Goal: Transaction & Acquisition: Obtain resource

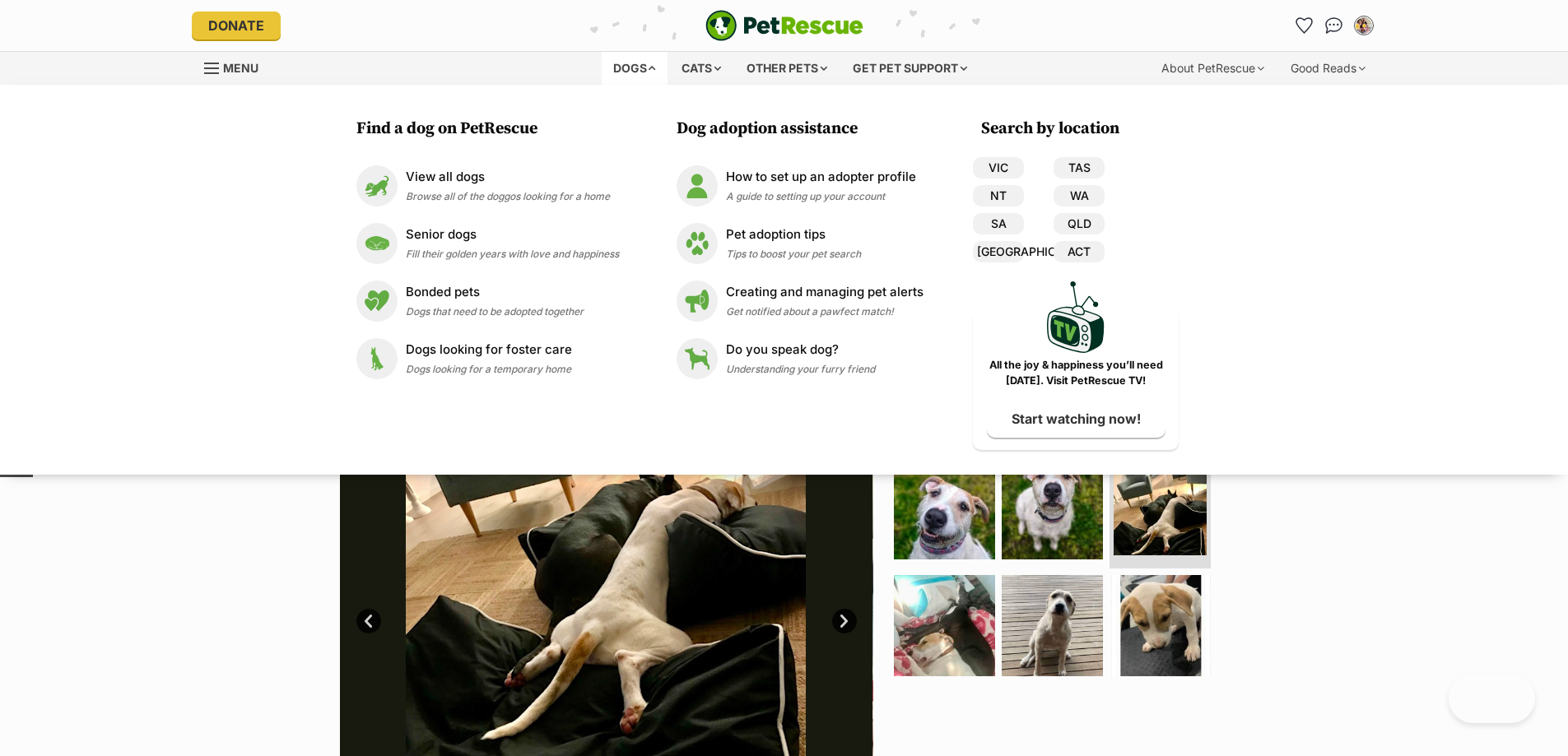
click at [197, 541] on div "Available 6 of 9 images 6 of 9 images 6 of 9 images 6 of 9 images 6 of 9 images…" at bounding box center [784, 596] width 1568 height 558
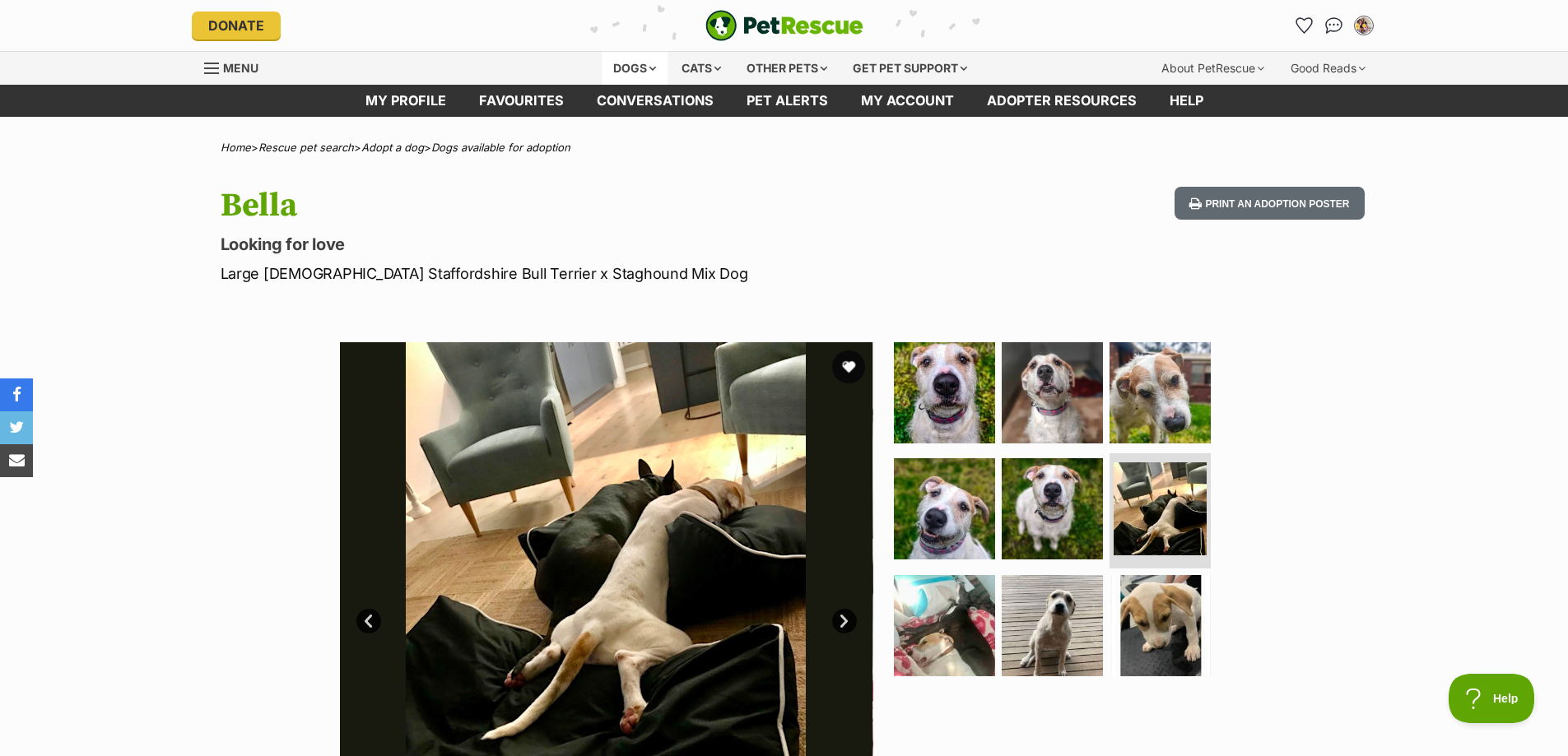
click at [615, 64] on div "Dogs" at bounding box center [634, 68] width 66 height 32
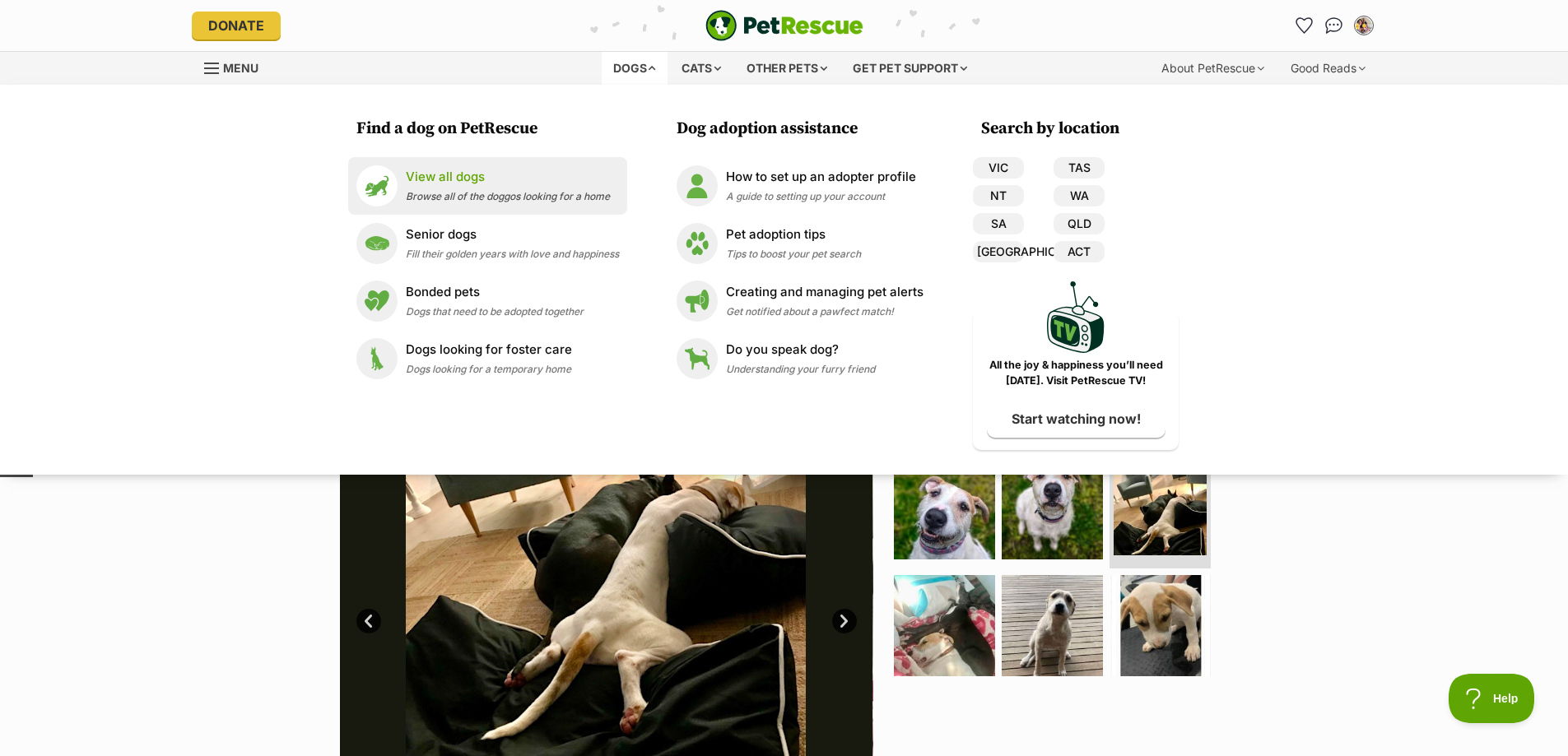
click at [476, 186] on div "View all dogs Browse all of the doggos looking for a home" at bounding box center [508, 185] width 204 height 35
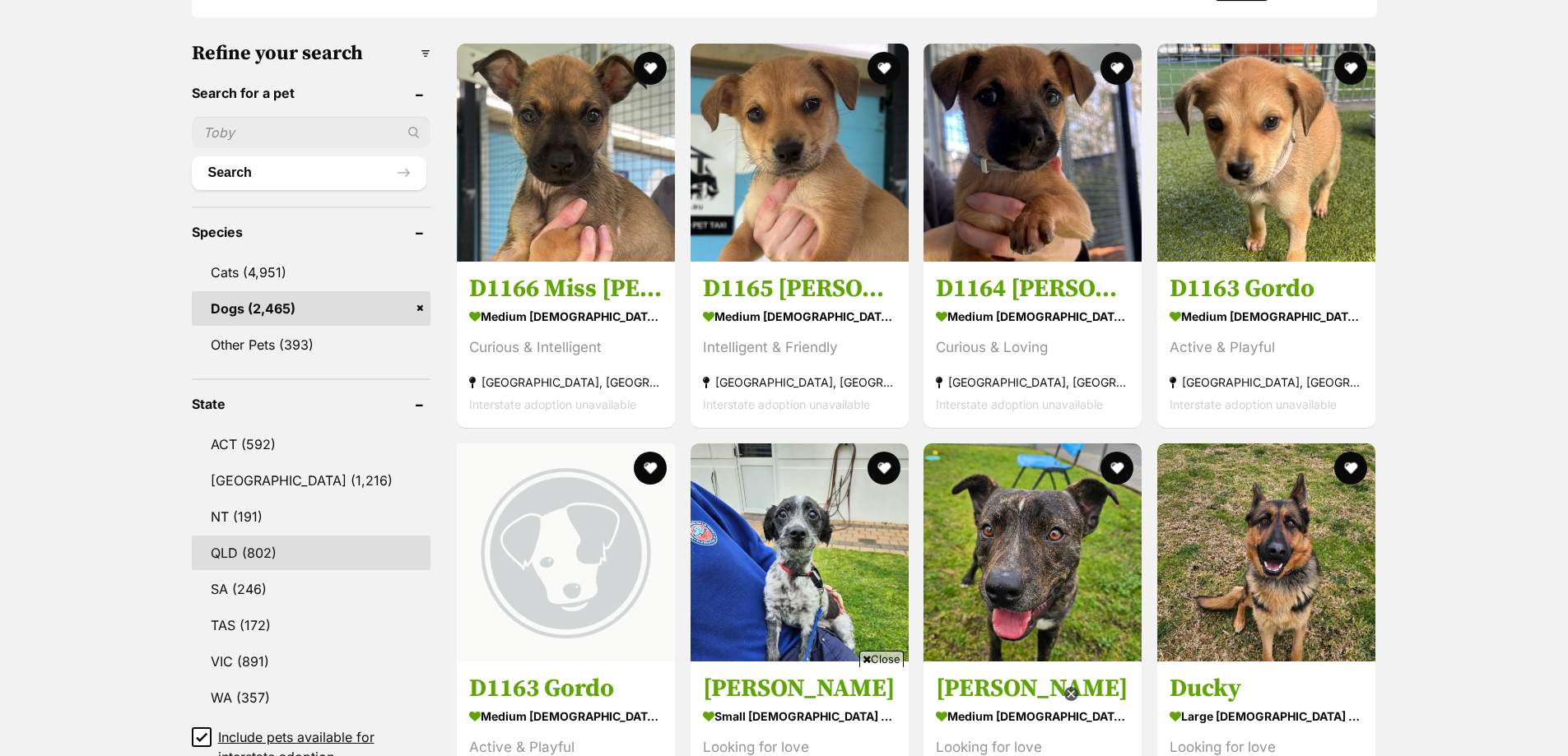
scroll to position [576, 0]
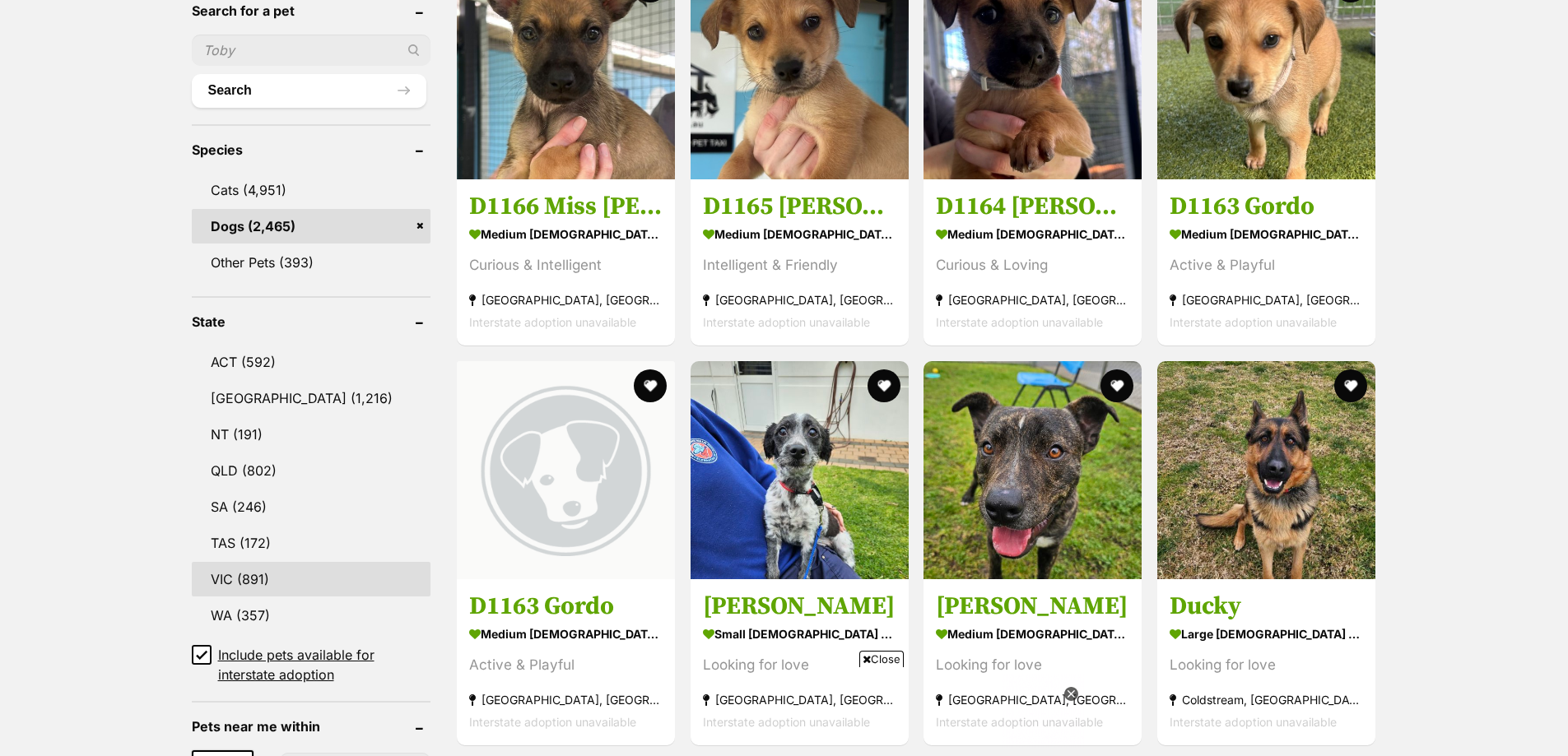
click at [301, 582] on link "VIC (891)" at bounding box center [311, 579] width 239 height 34
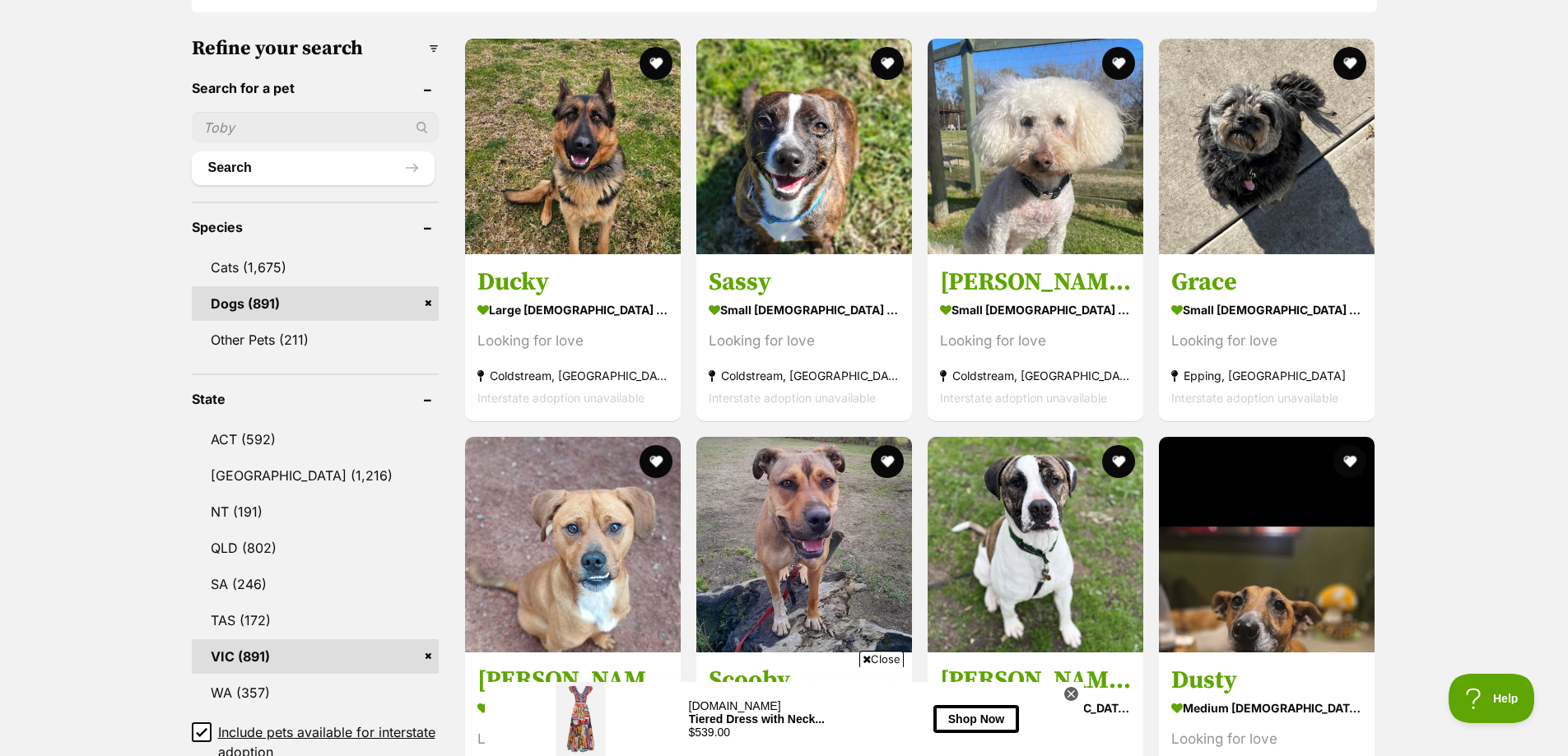
scroll to position [576, 0]
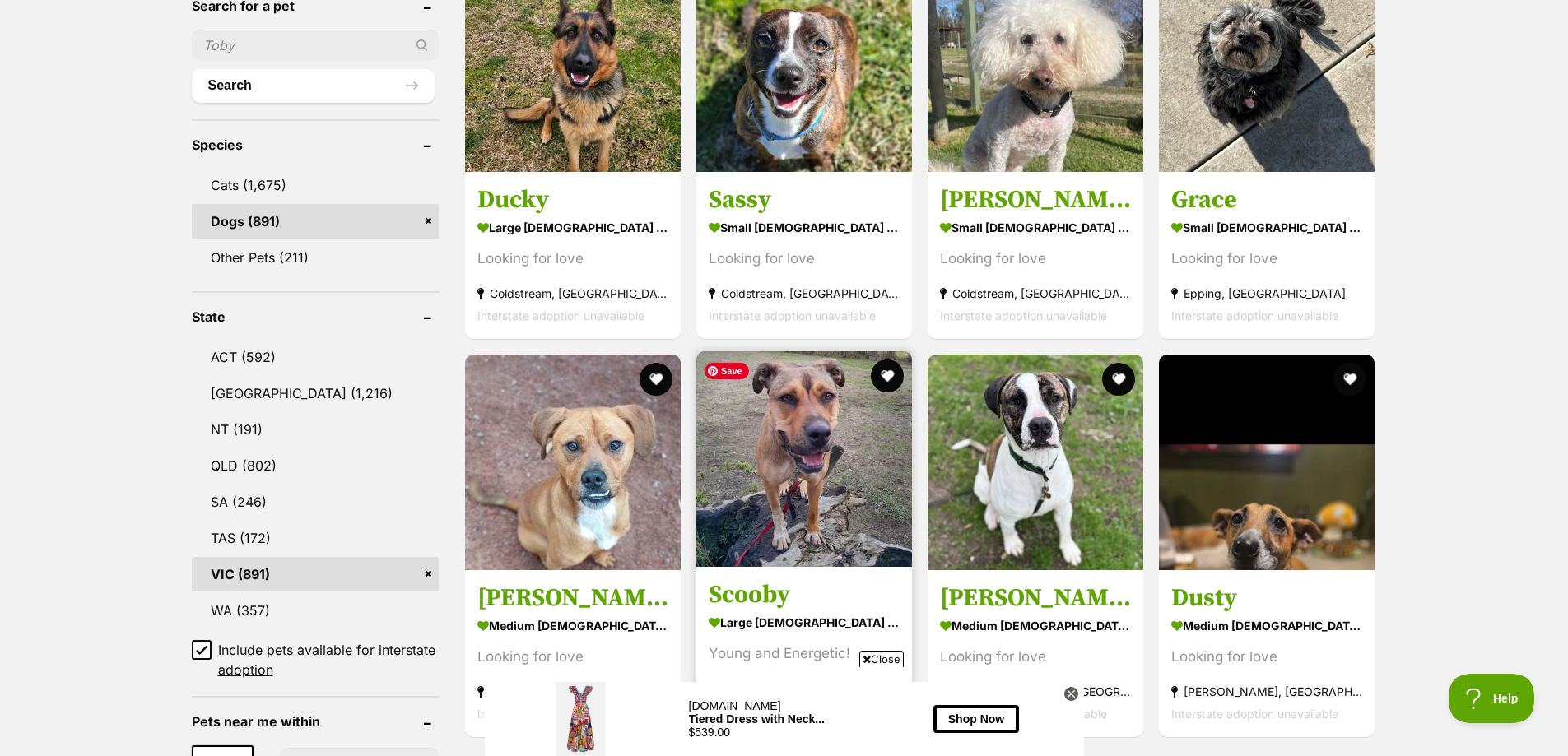
click at [855, 480] on img at bounding box center [804, 459] width 216 height 216
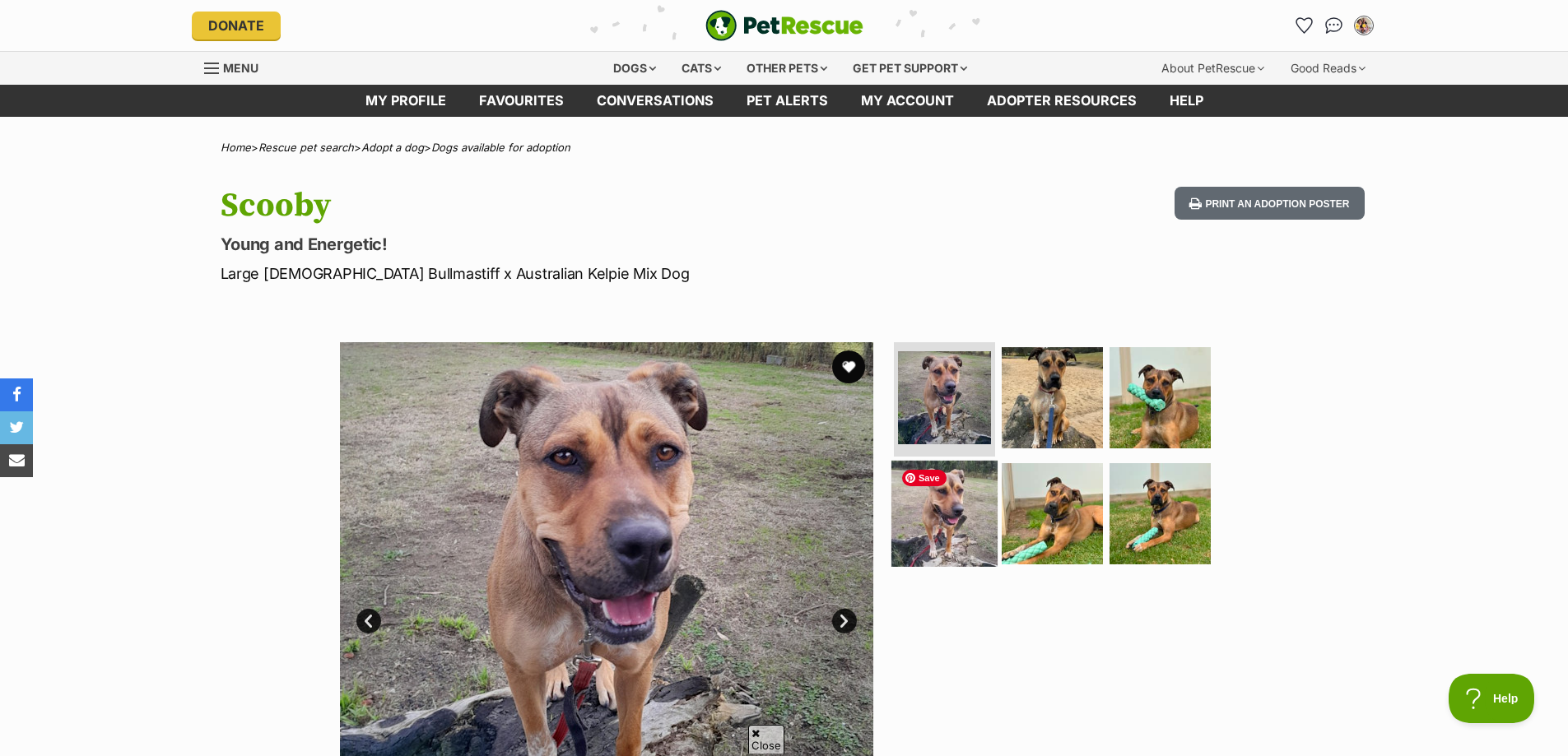
scroll to position [82, 0]
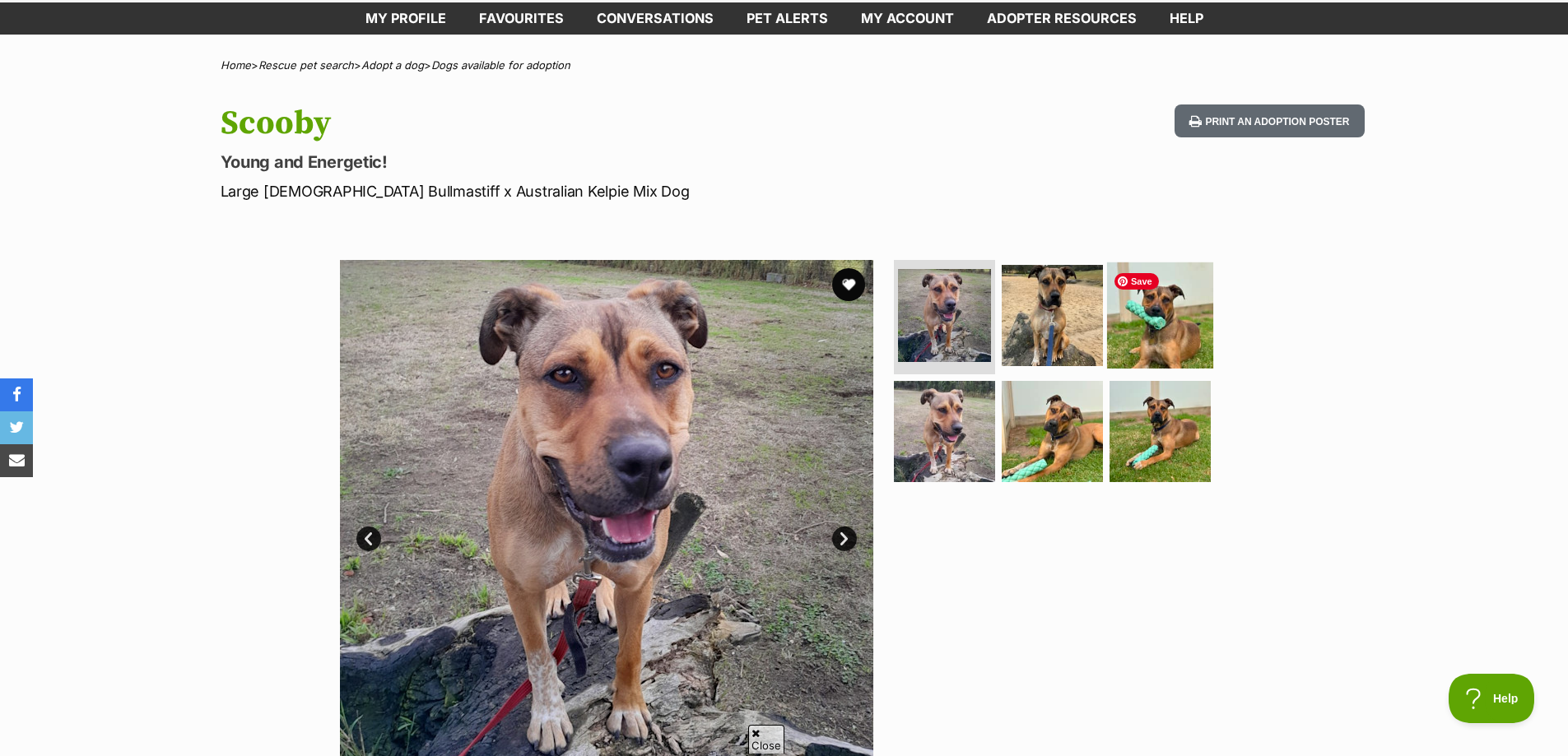
click at [1167, 316] on img at bounding box center [1160, 315] width 106 height 106
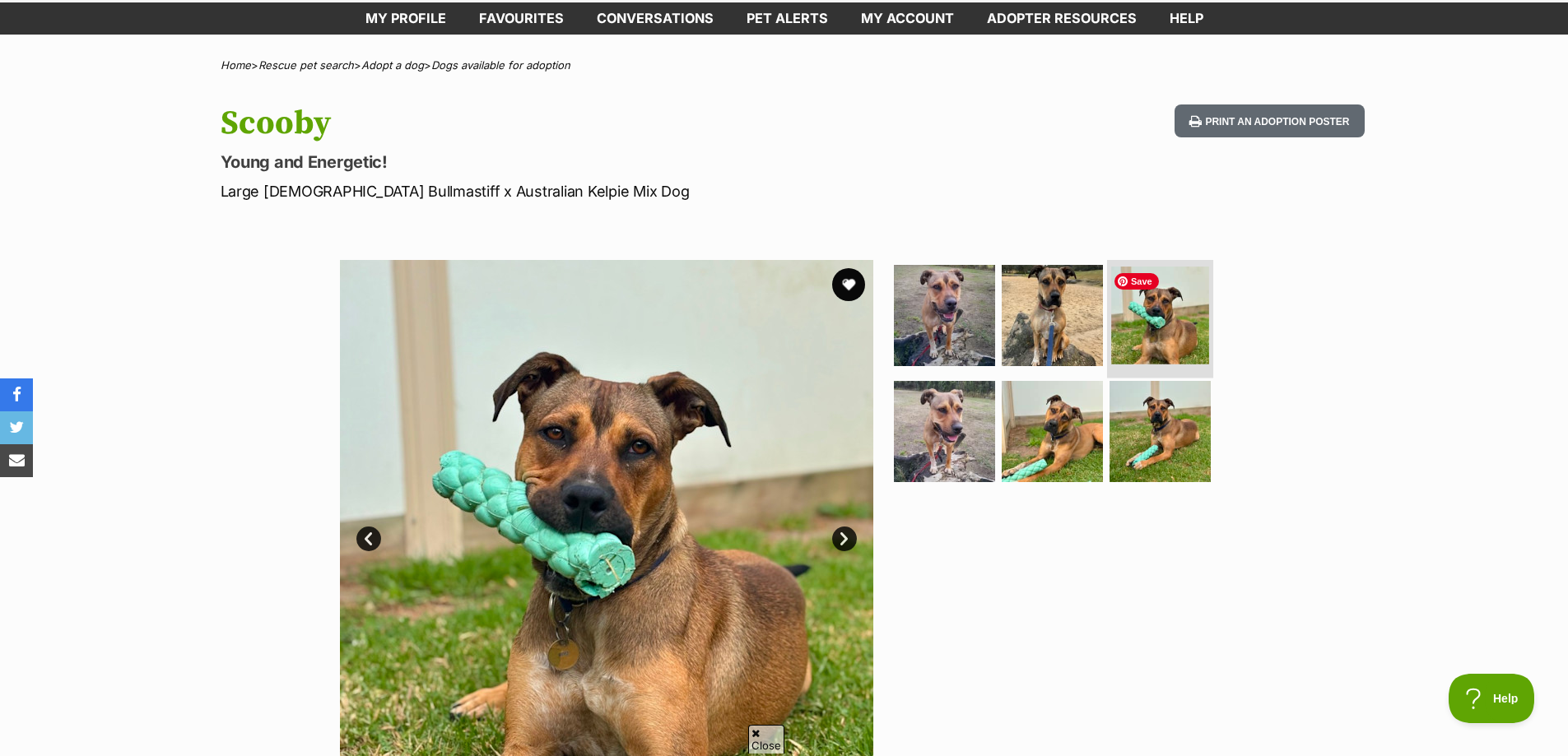
scroll to position [0, 0]
click at [1065, 419] on img at bounding box center [1052, 432] width 106 height 106
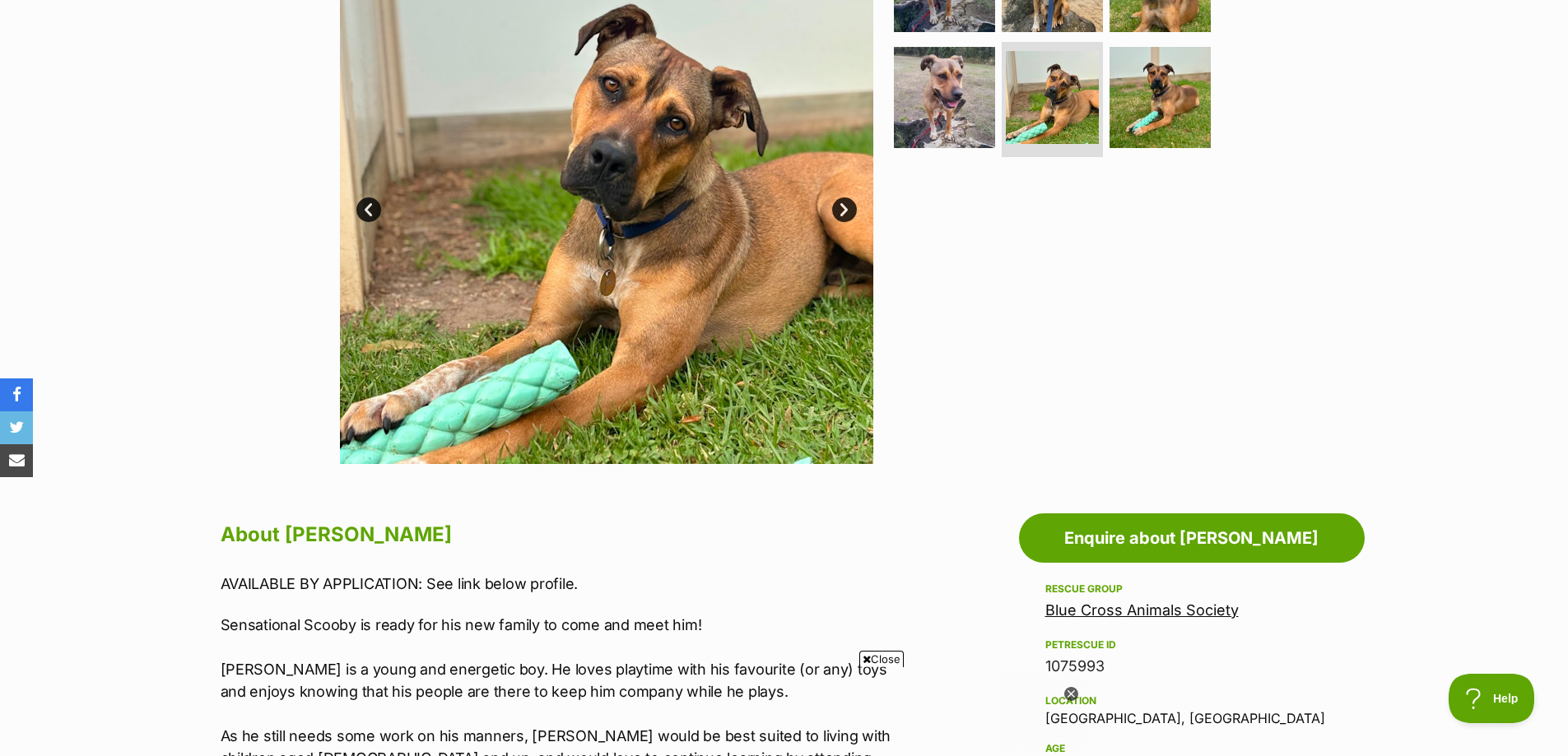
scroll to position [329, 0]
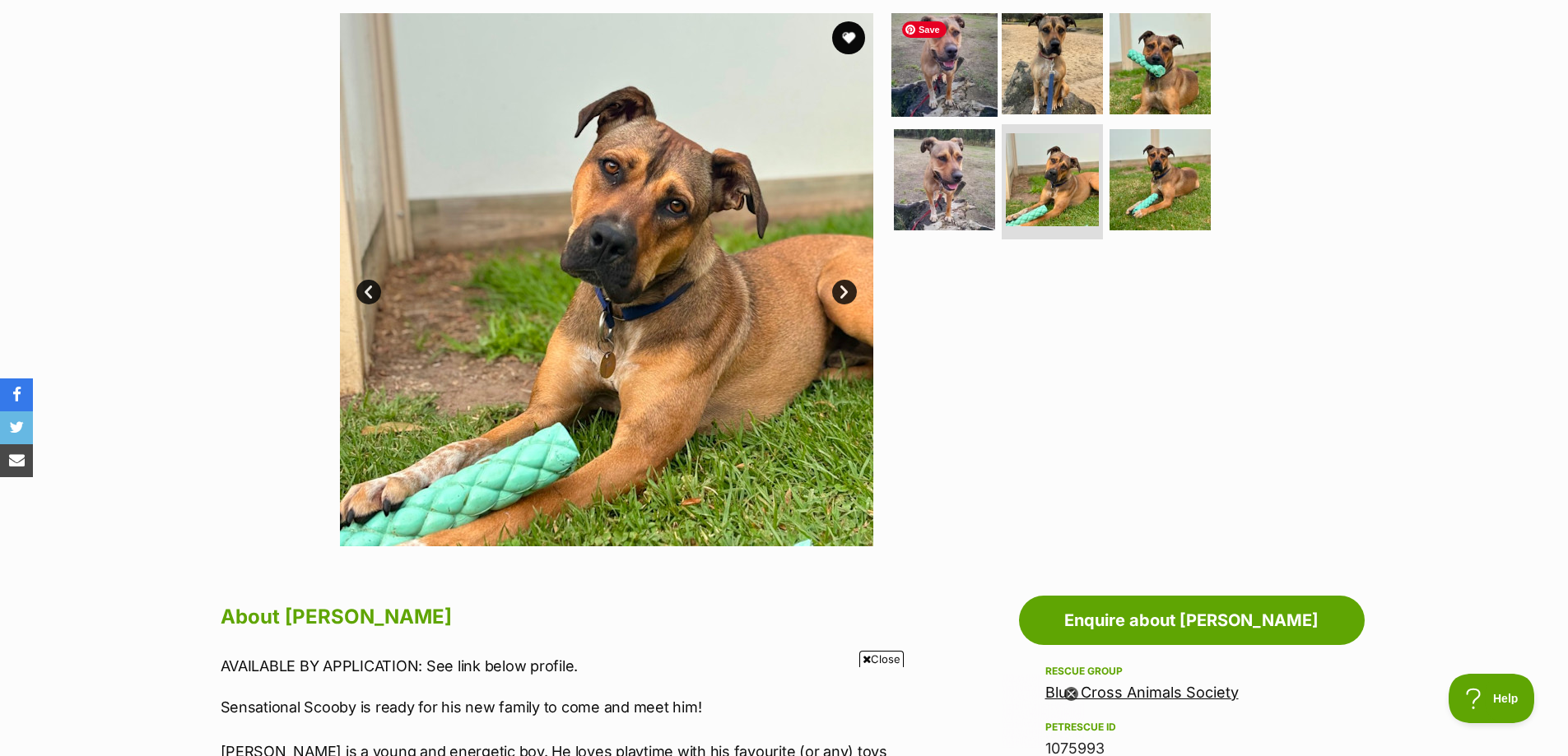
click at [964, 72] on img at bounding box center [945, 63] width 106 height 106
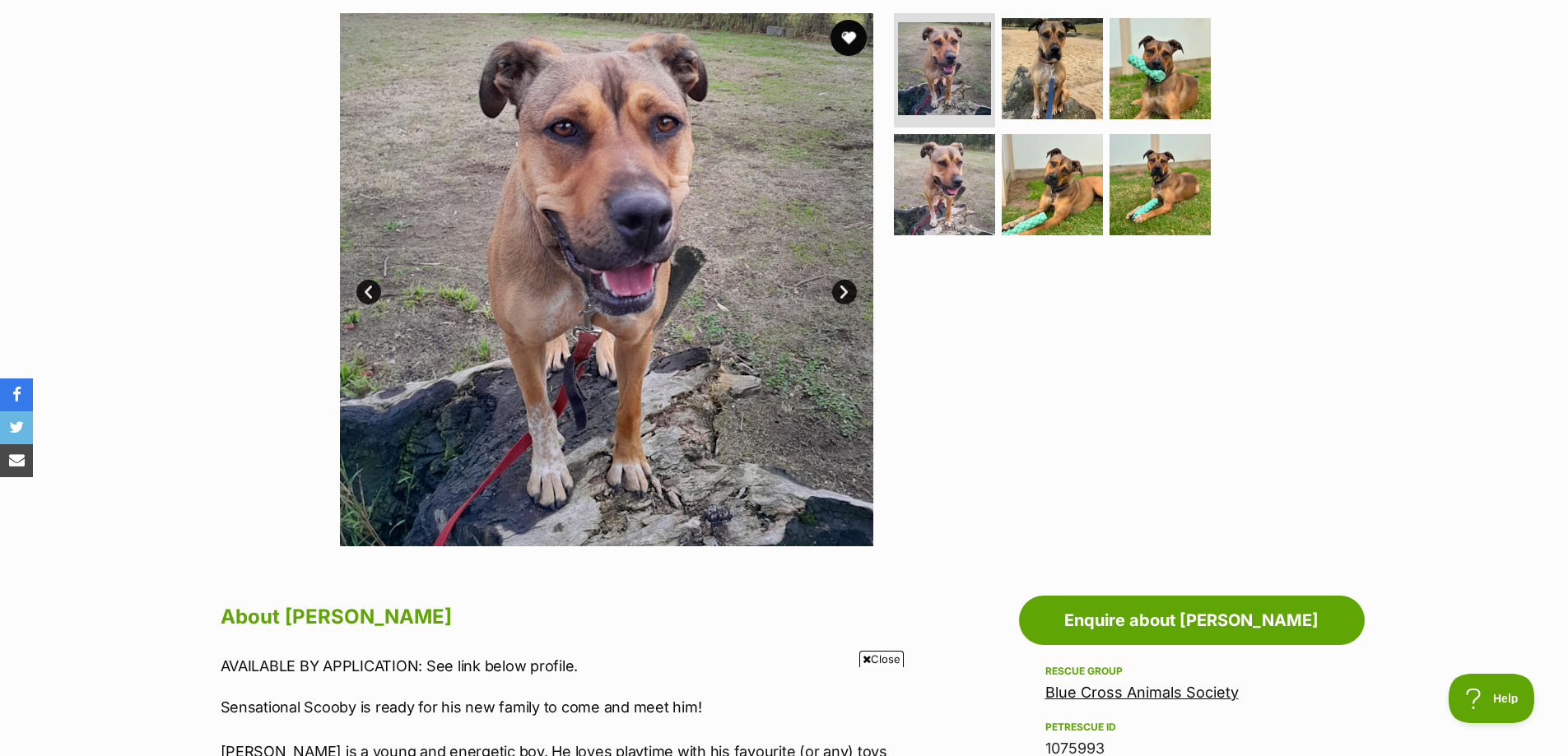
click at [842, 36] on button "favourite" at bounding box center [848, 38] width 36 height 36
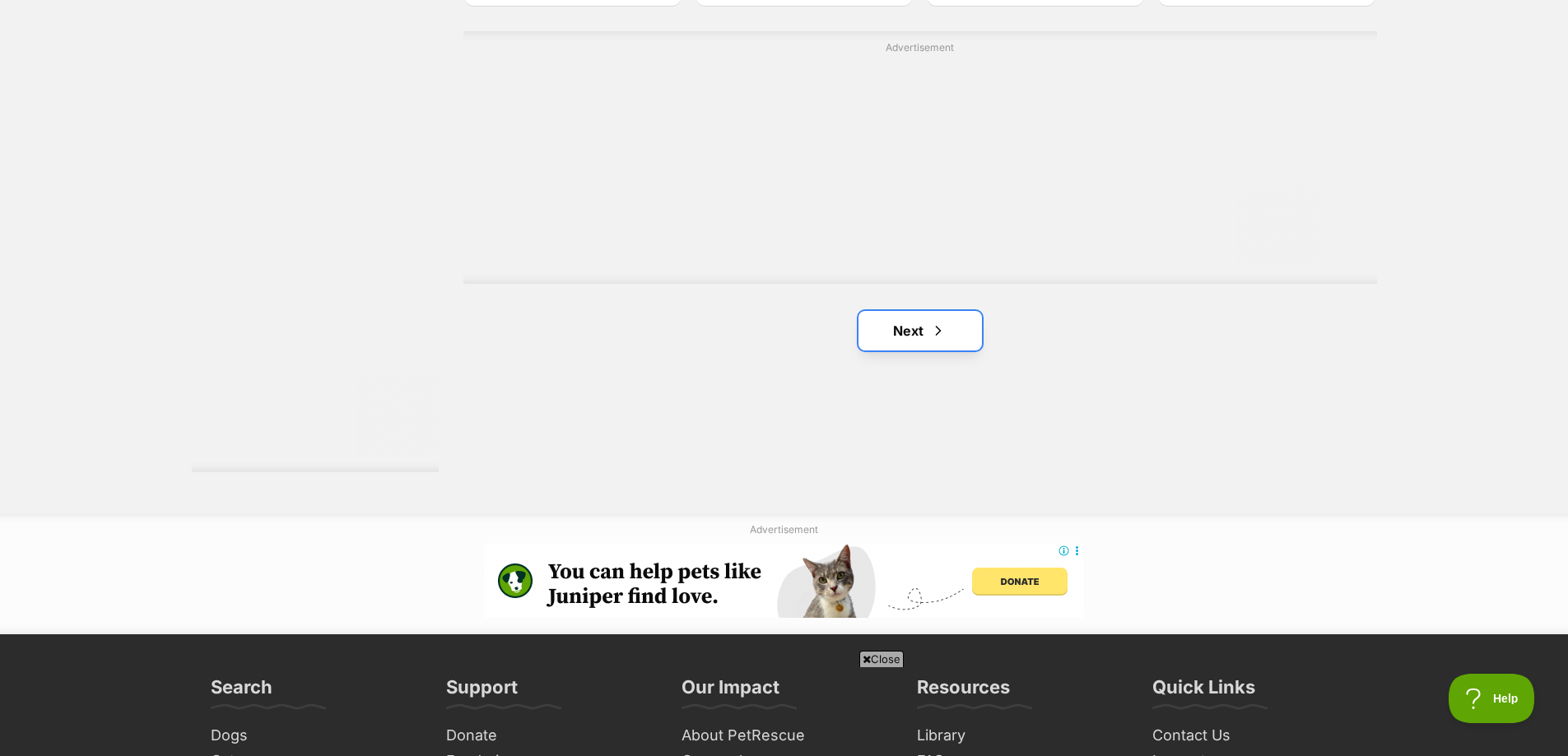
click at [927, 348] on link "Next" at bounding box center [919, 331] width 124 height 40
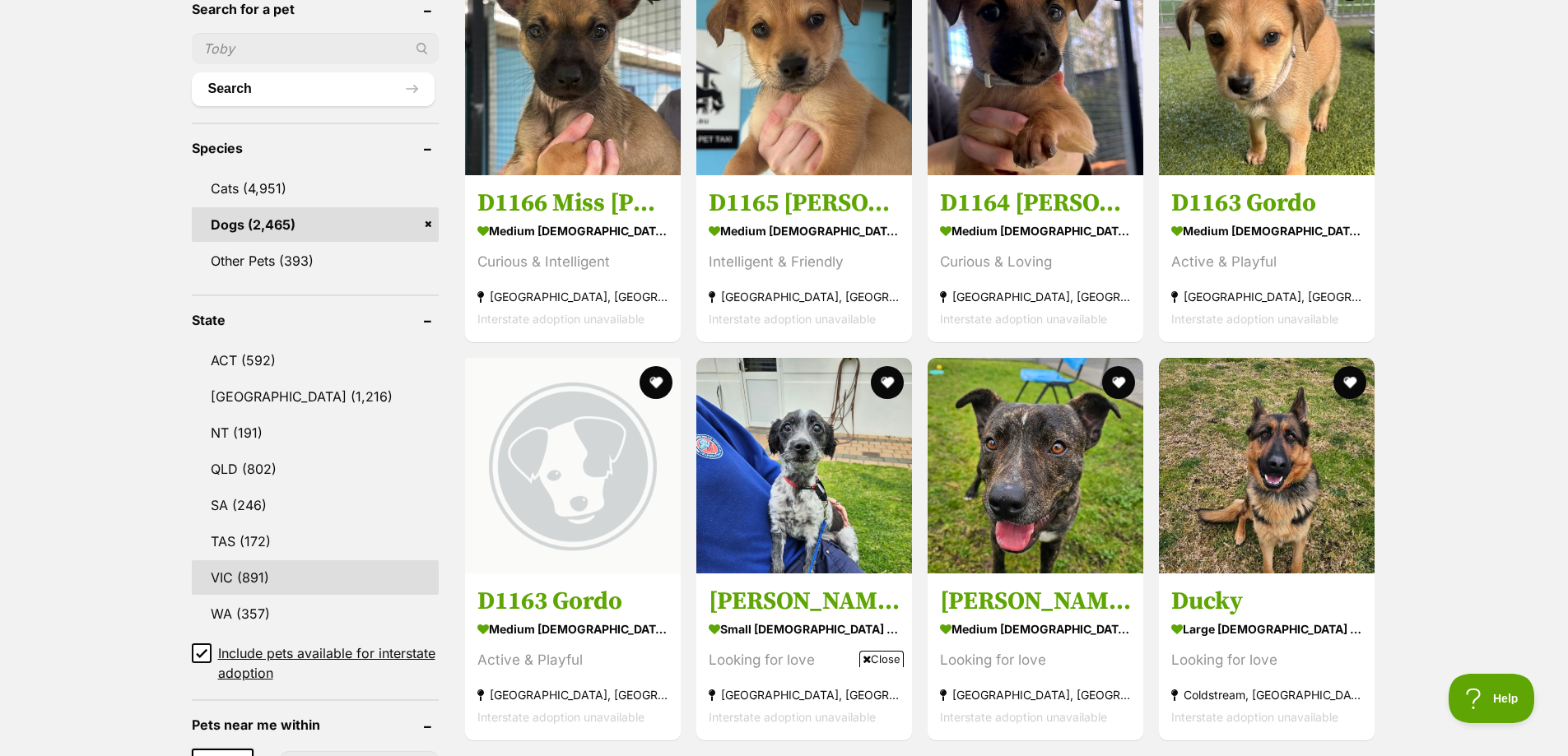
click at [257, 576] on link "VIC (891)" at bounding box center [316, 577] width 247 height 34
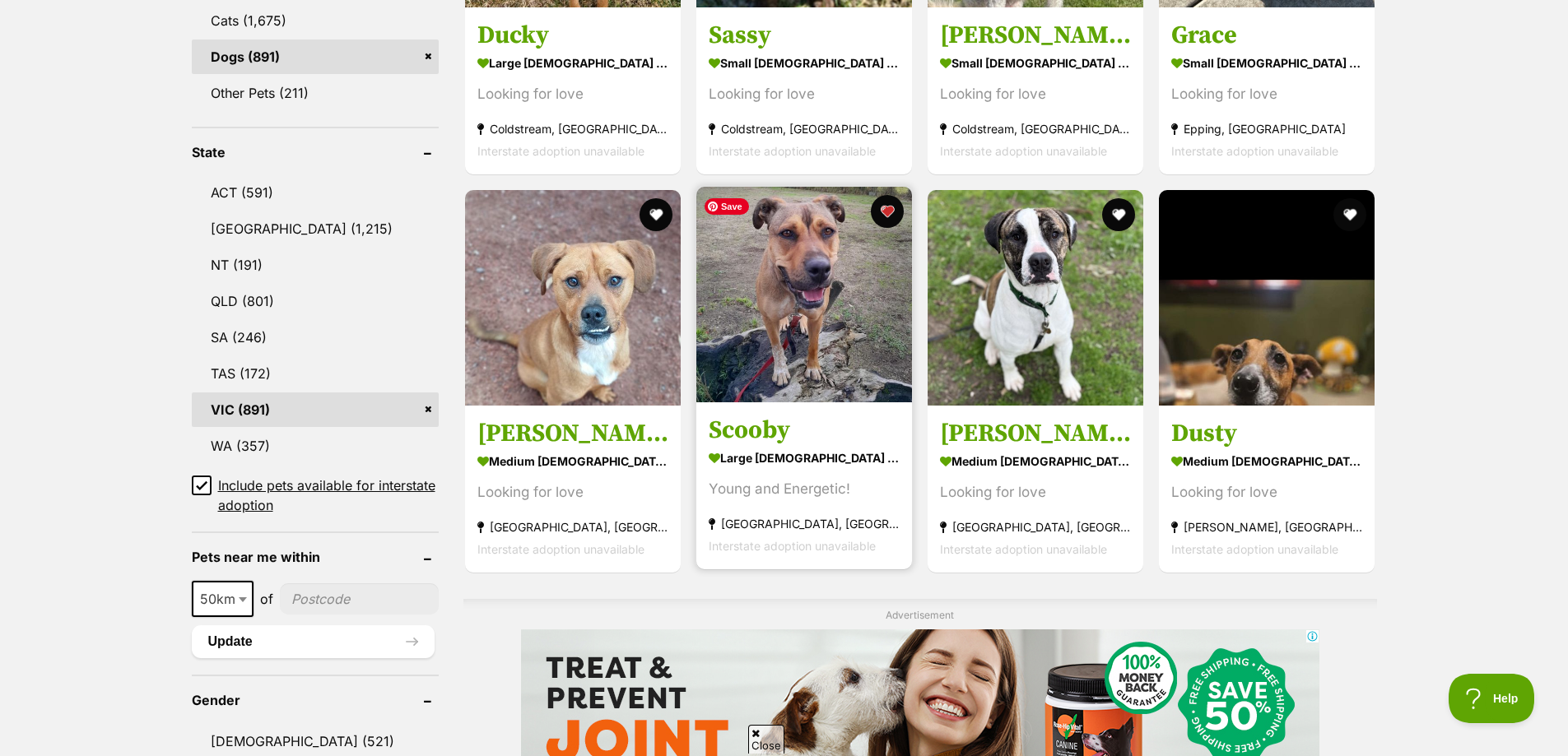
scroll to position [493, 0]
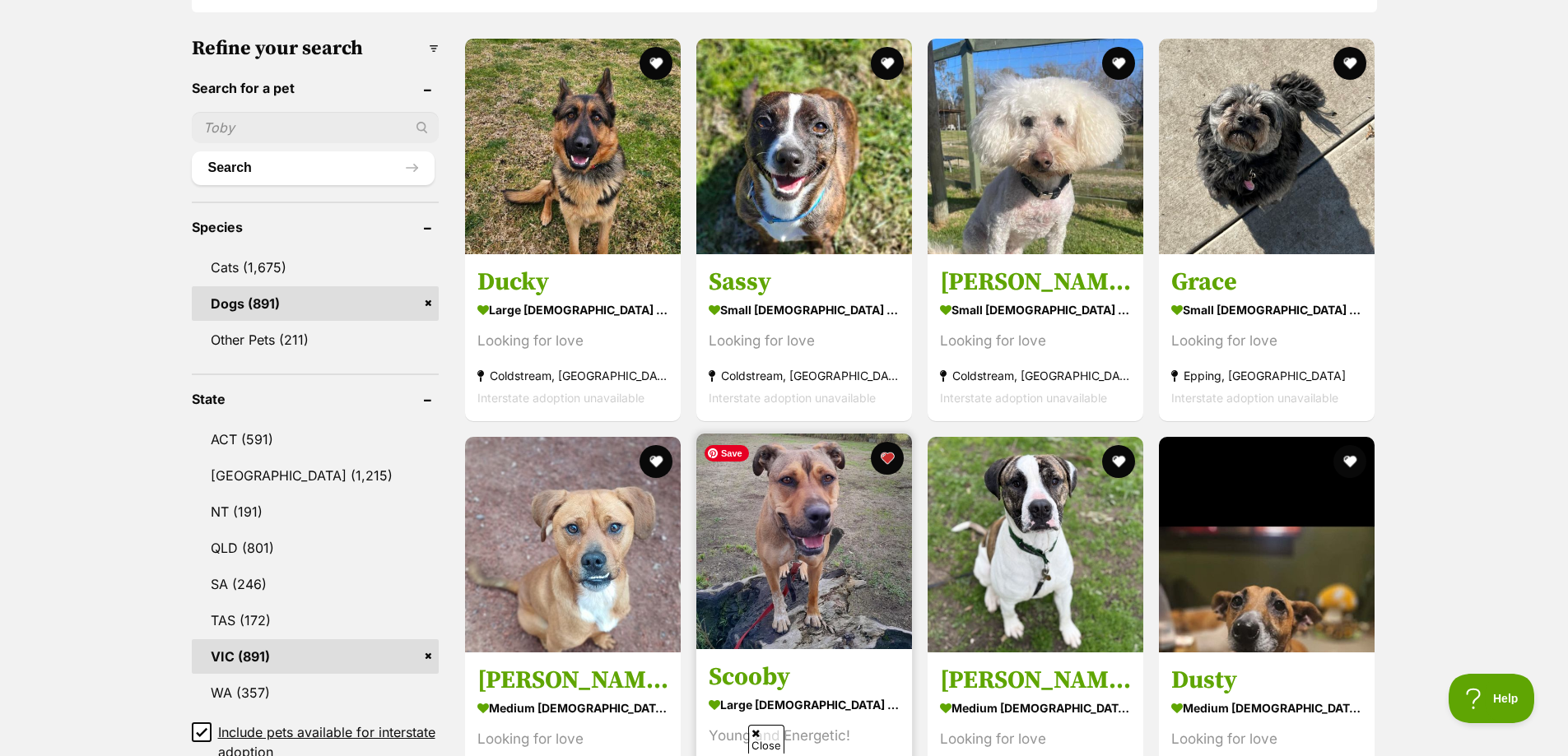
click at [846, 521] on img at bounding box center [804, 541] width 216 height 216
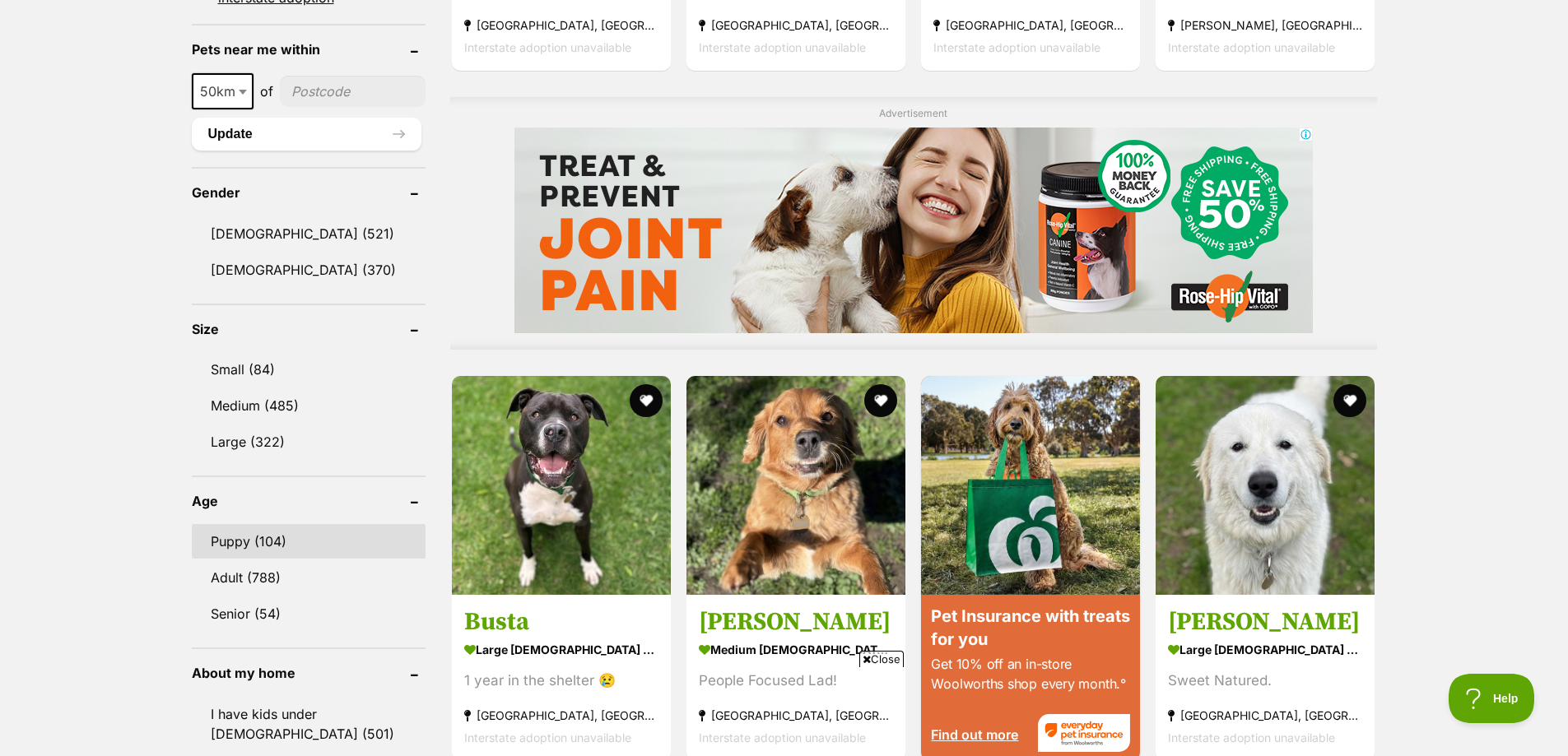
click at [241, 533] on link "Puppy (104)" at bounding box center [309, 541] width 235 height 34
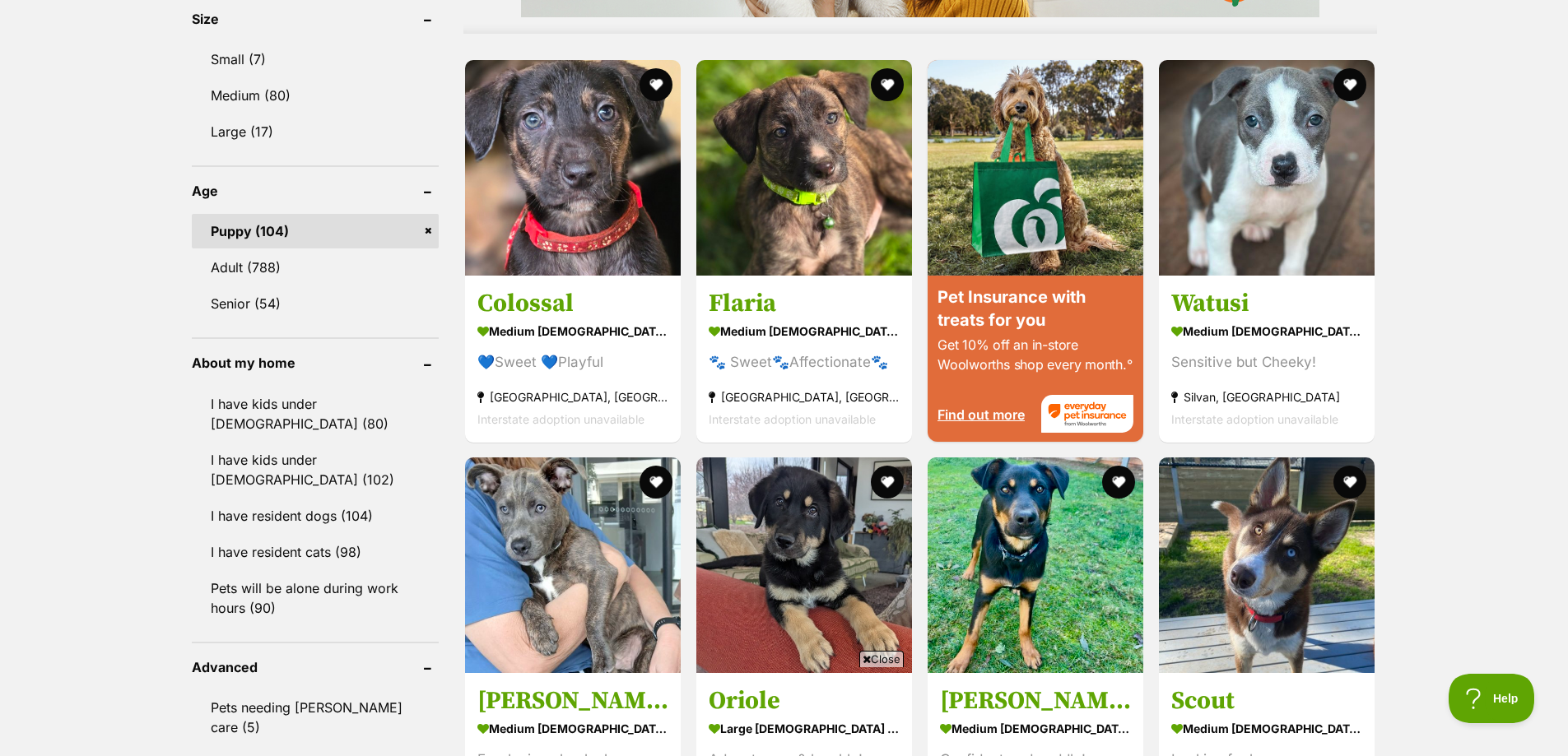
scroll to position [1399, 0]
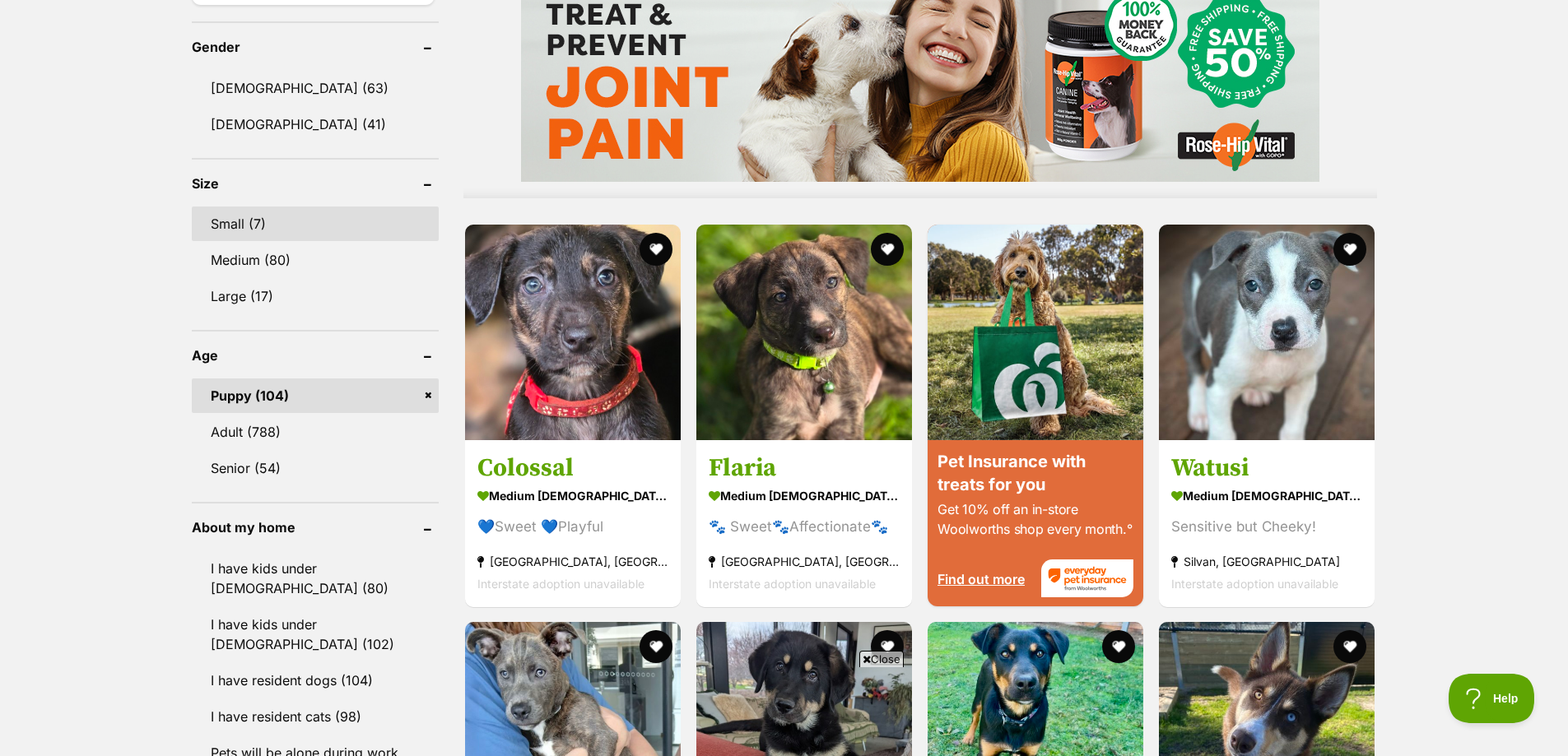
click at [260, 233] on link "Small (7)" at bounding box center [316, 224] width 247 height 34
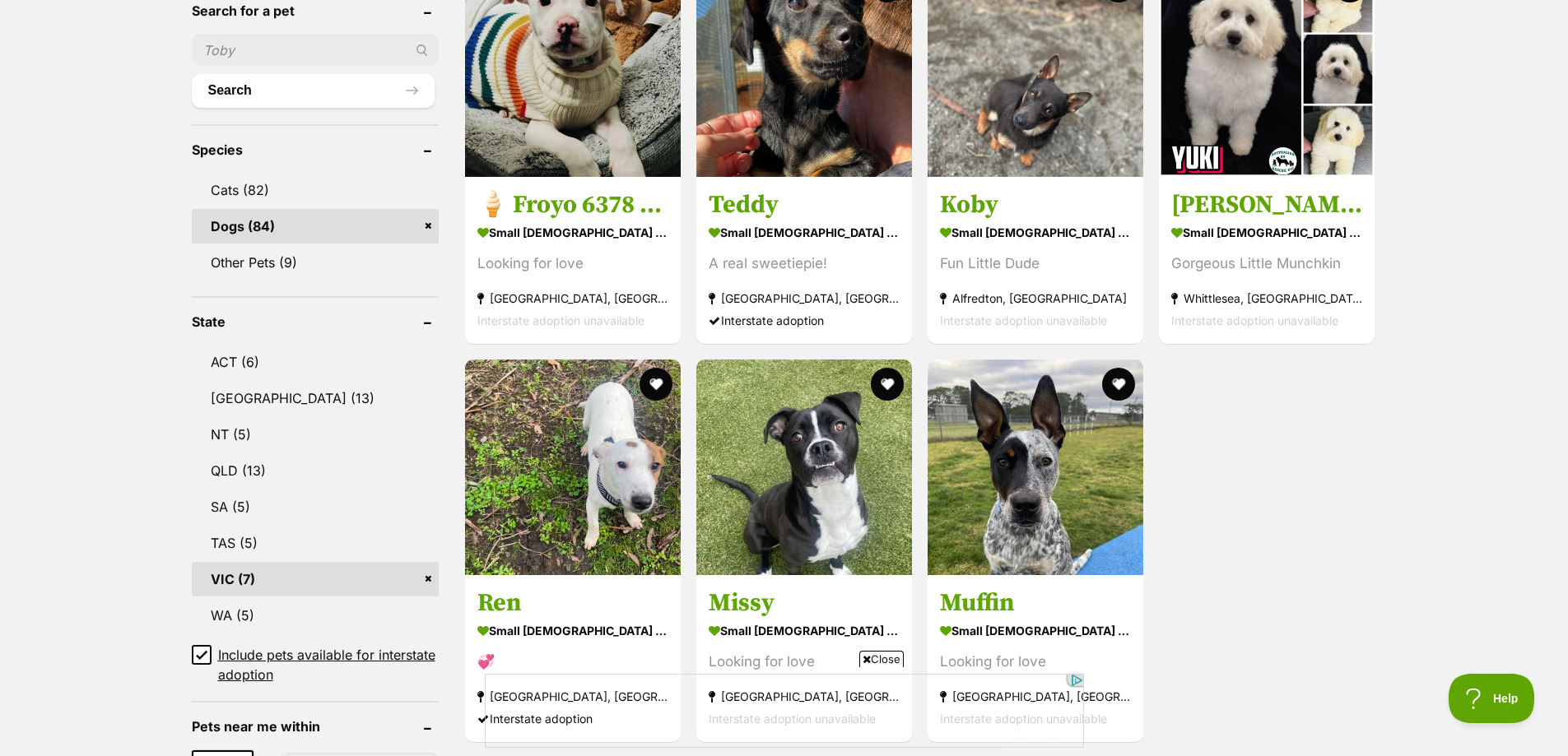
scroll to position [493, 0]
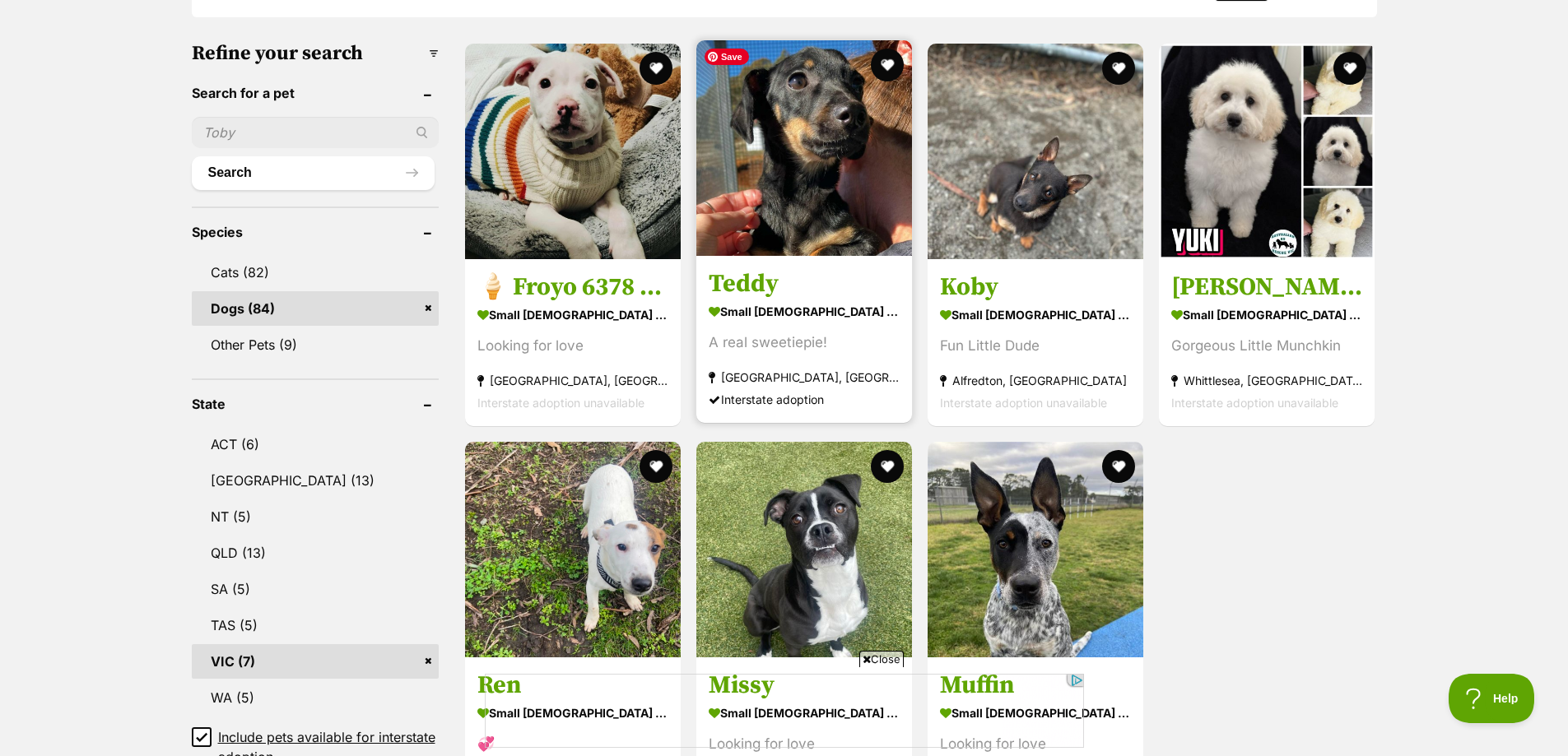
click at [822, 185] on img at bounding box center [804, 148] width 216 height 216
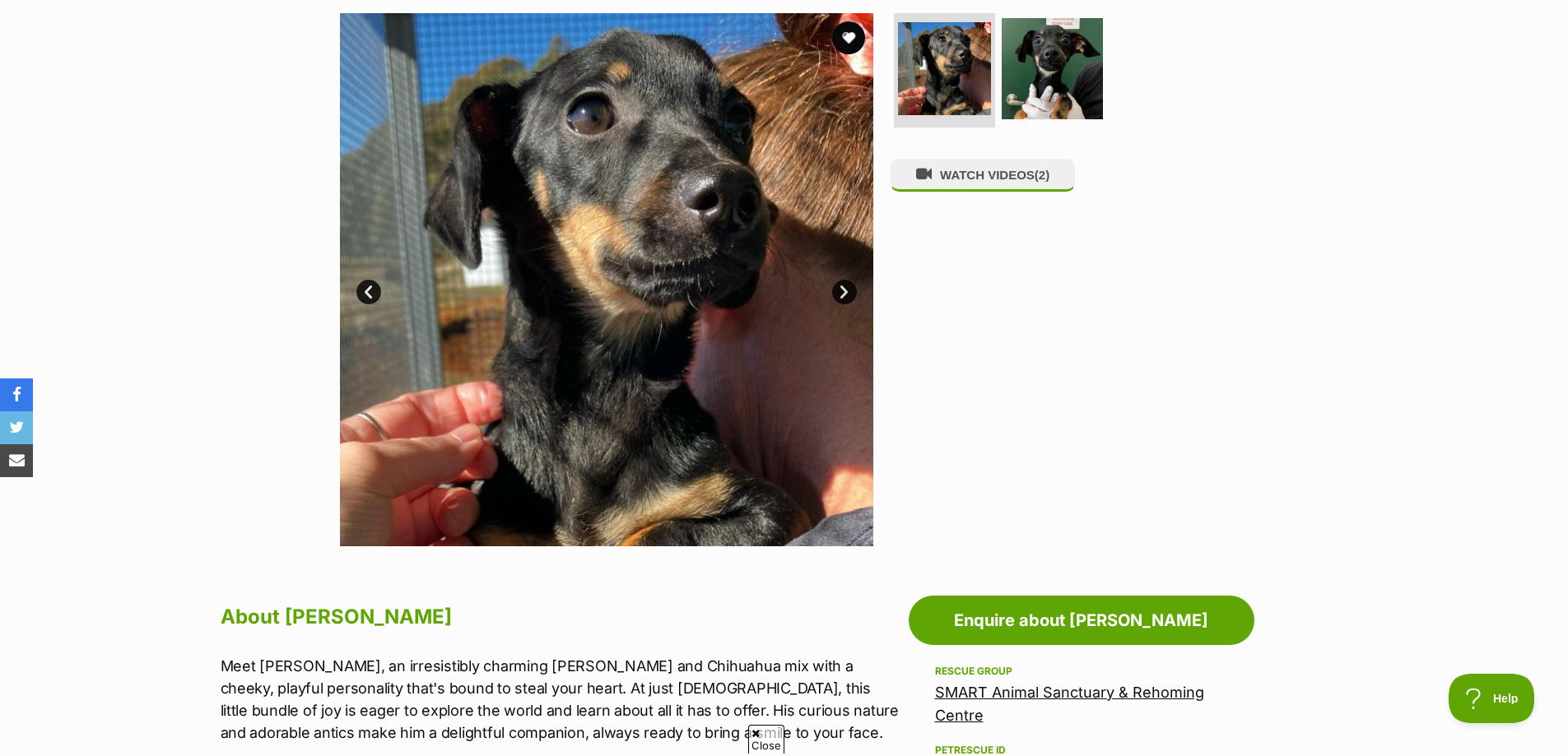
click at [844, 293] on link "Next" at bounding box center [844, 291] width 24 height 24
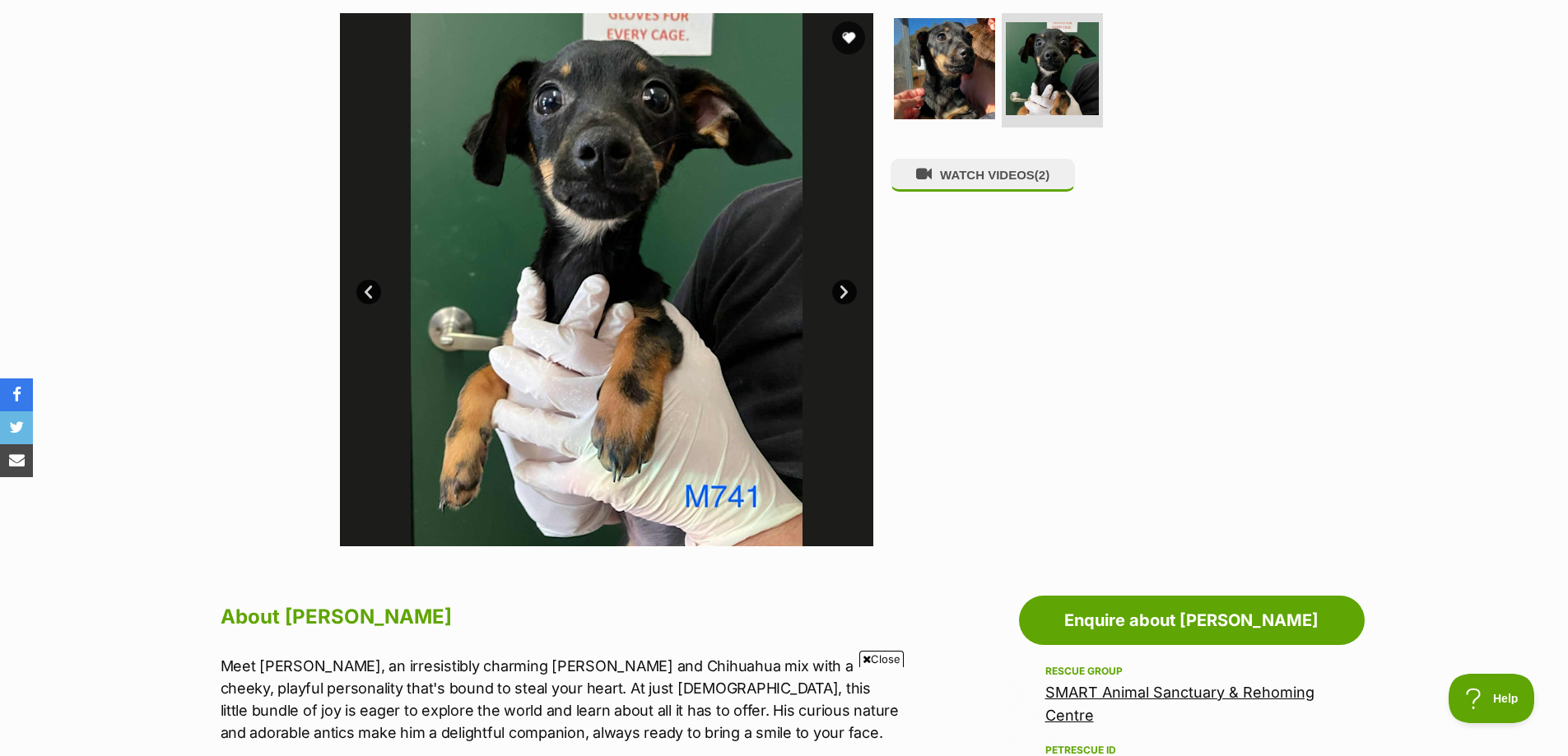
click at [844, 293] on link "Next" at bounding box center [844, 291] width 24 height 24
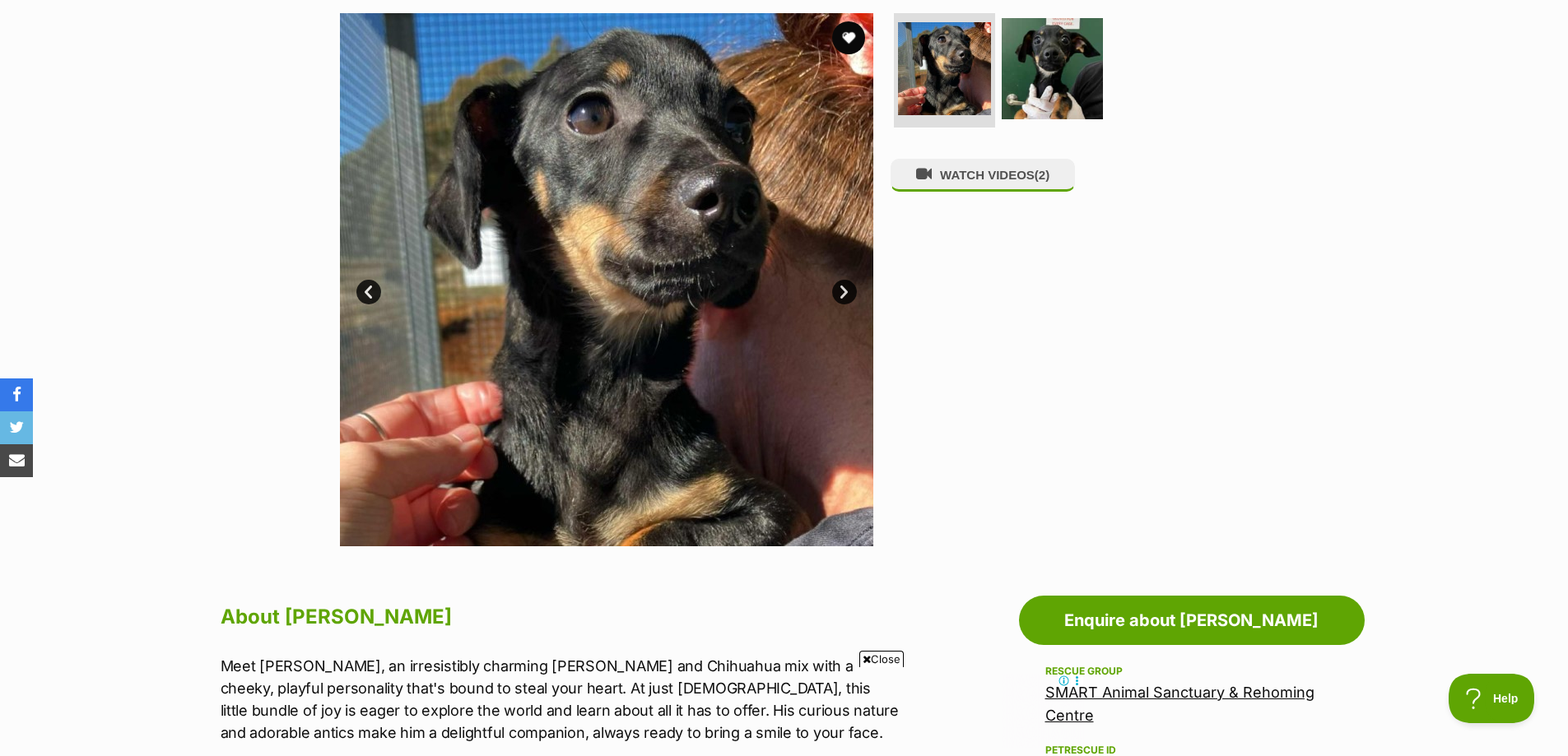
click at [838, 295] on link "Next" at bounding box center [844, 291] width 24 height 24
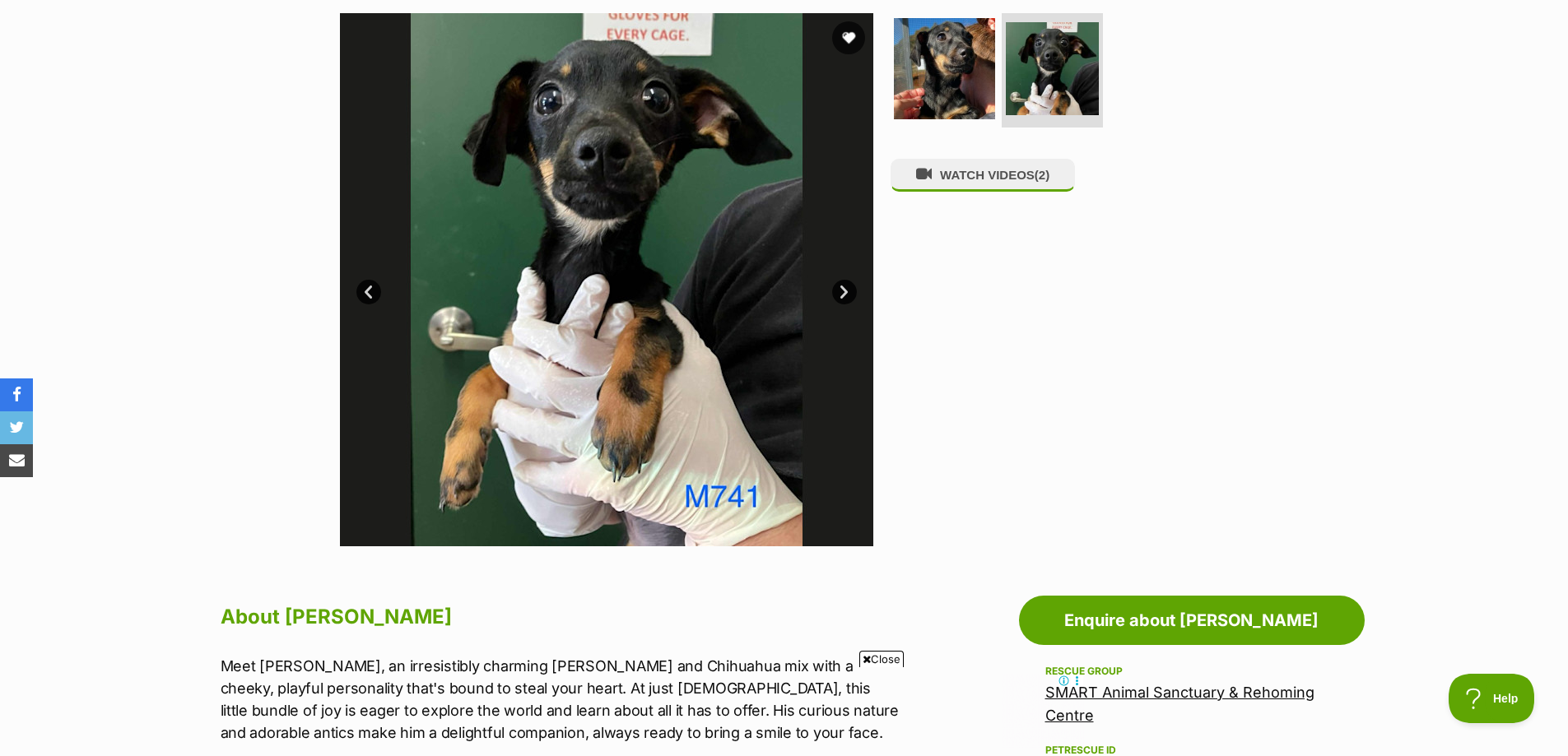
click at [838, 296] on link "Next" at bounding box center [844, 291] width 24 height 24
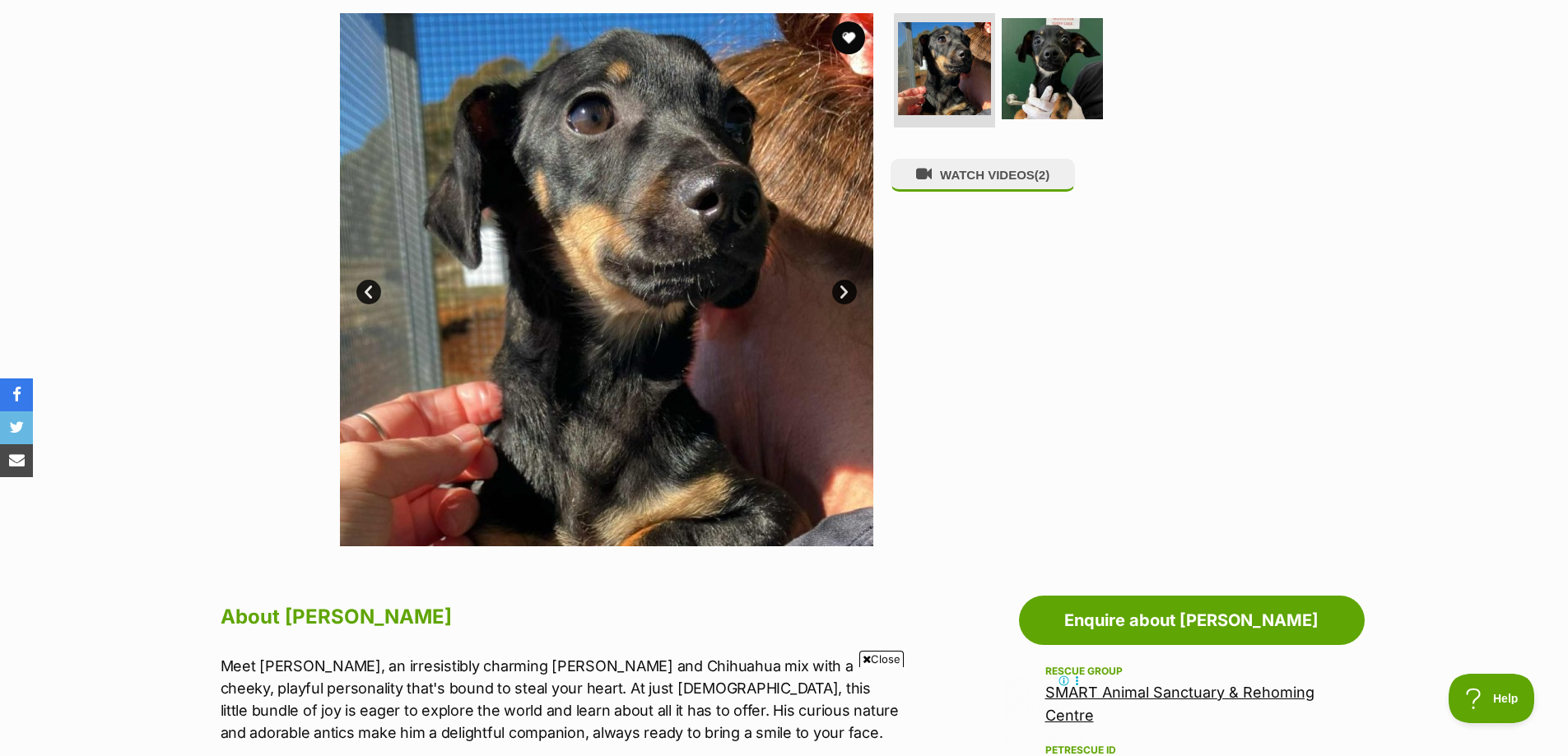
click at [838, 296] on link "Next" at bounding box center [844, 291] width 24 height 24
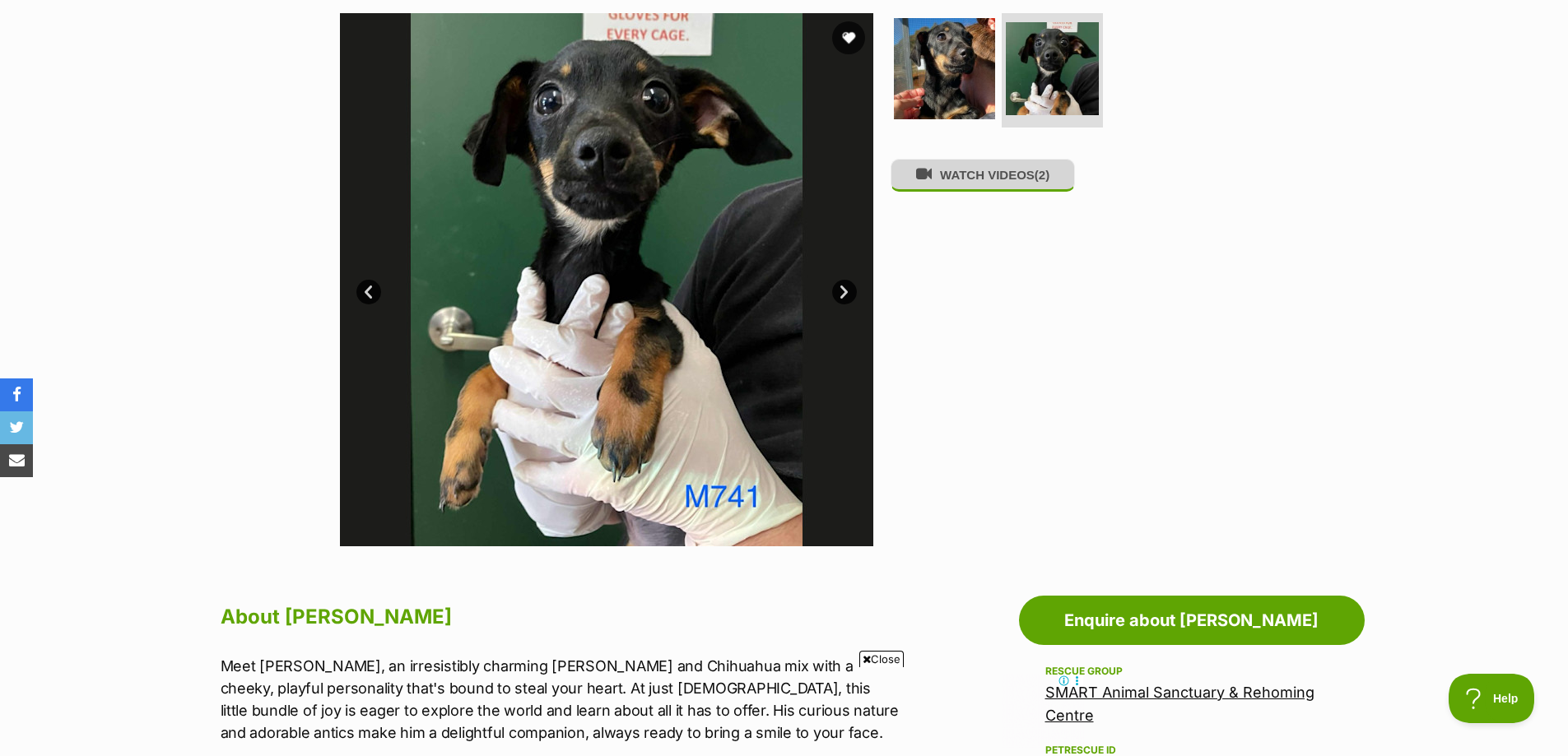
click at [965, 189] on button "WATCH VIDEOS (2)" at bounding box center [982, 175] width 184 height 32
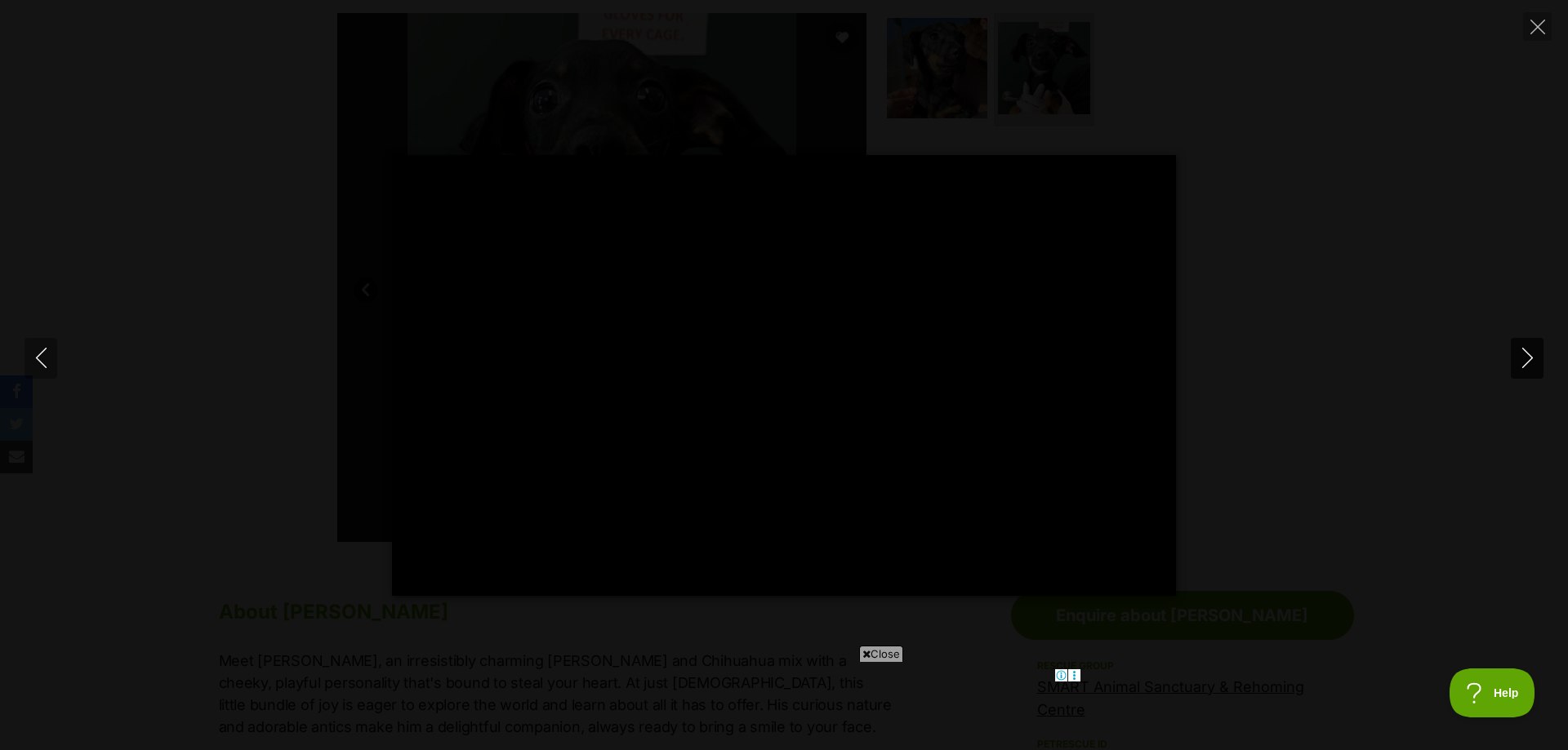
click at [1527, 353] on icon "Next" at bounding box center [1527, 358] width 11 height 21
type input "41.2"
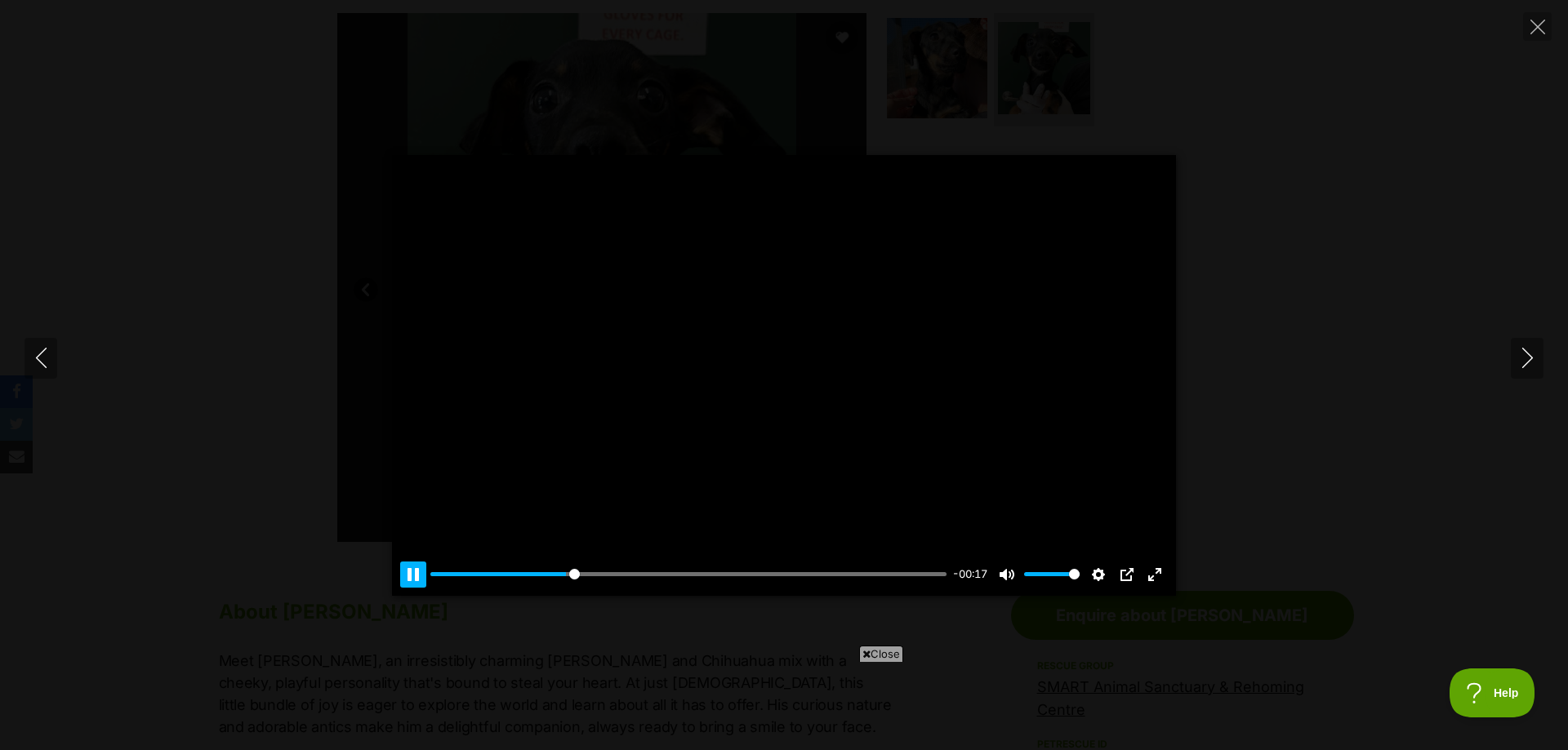
click at [419, 582] on button "Pause Play" at bounding box center [413, 575] width 26 height 26
type input "27.91"
click at [1533, 23] on icon "Close" at bounding box center [1538, 27] width 14 height 14
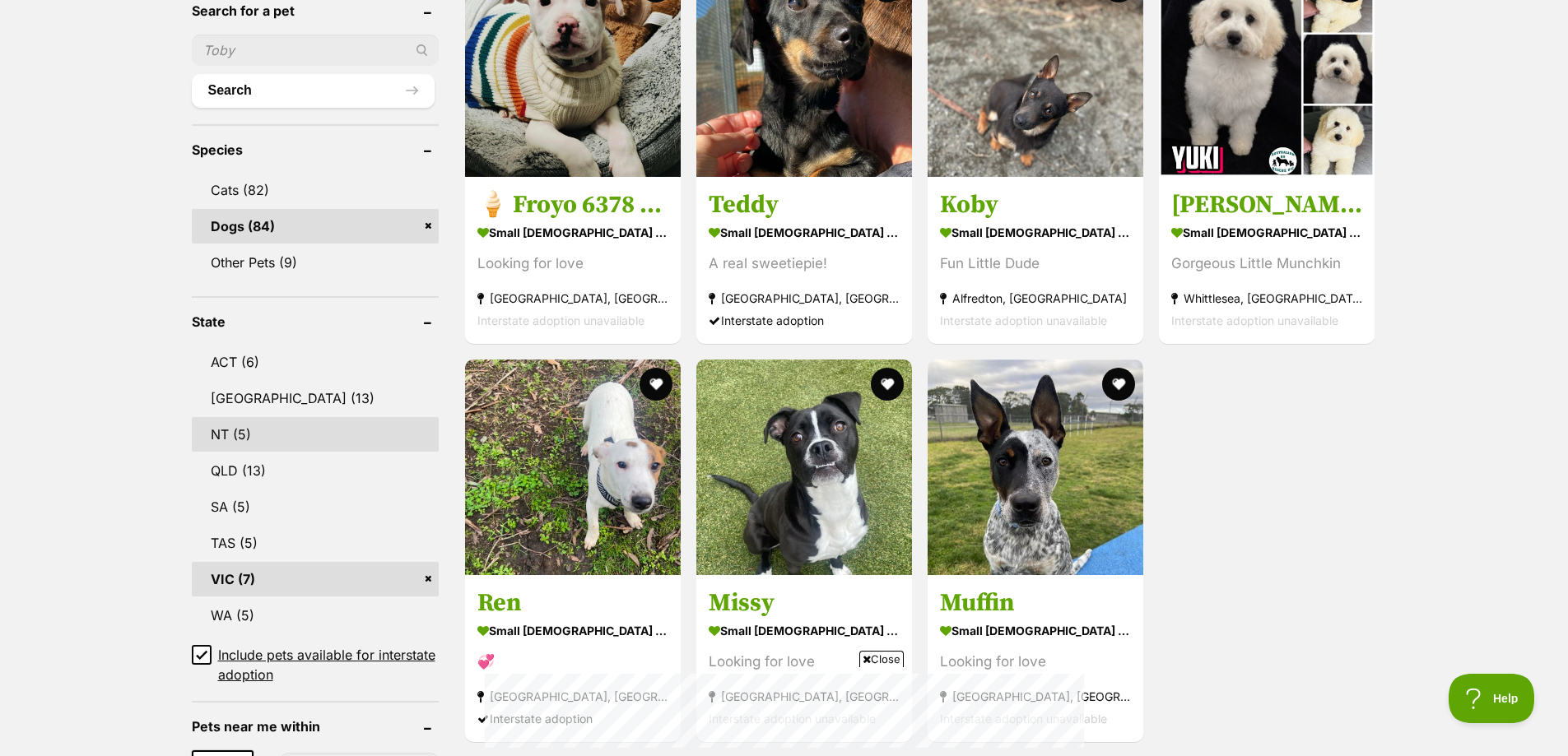
click at [263, 436] on link "NT (5)" at bounding box center [316, 435] width 247 height 34
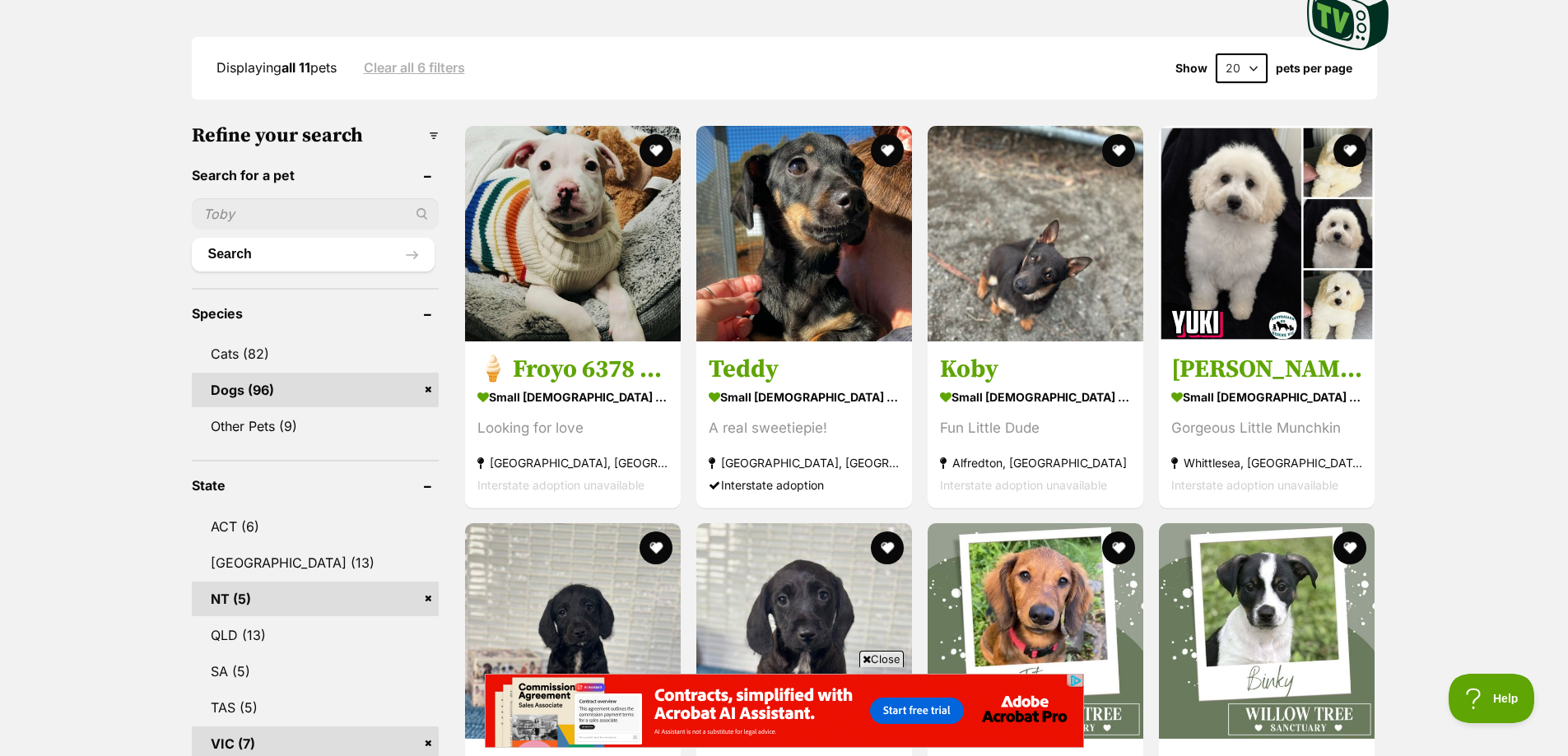
scroll to position [659, 0]
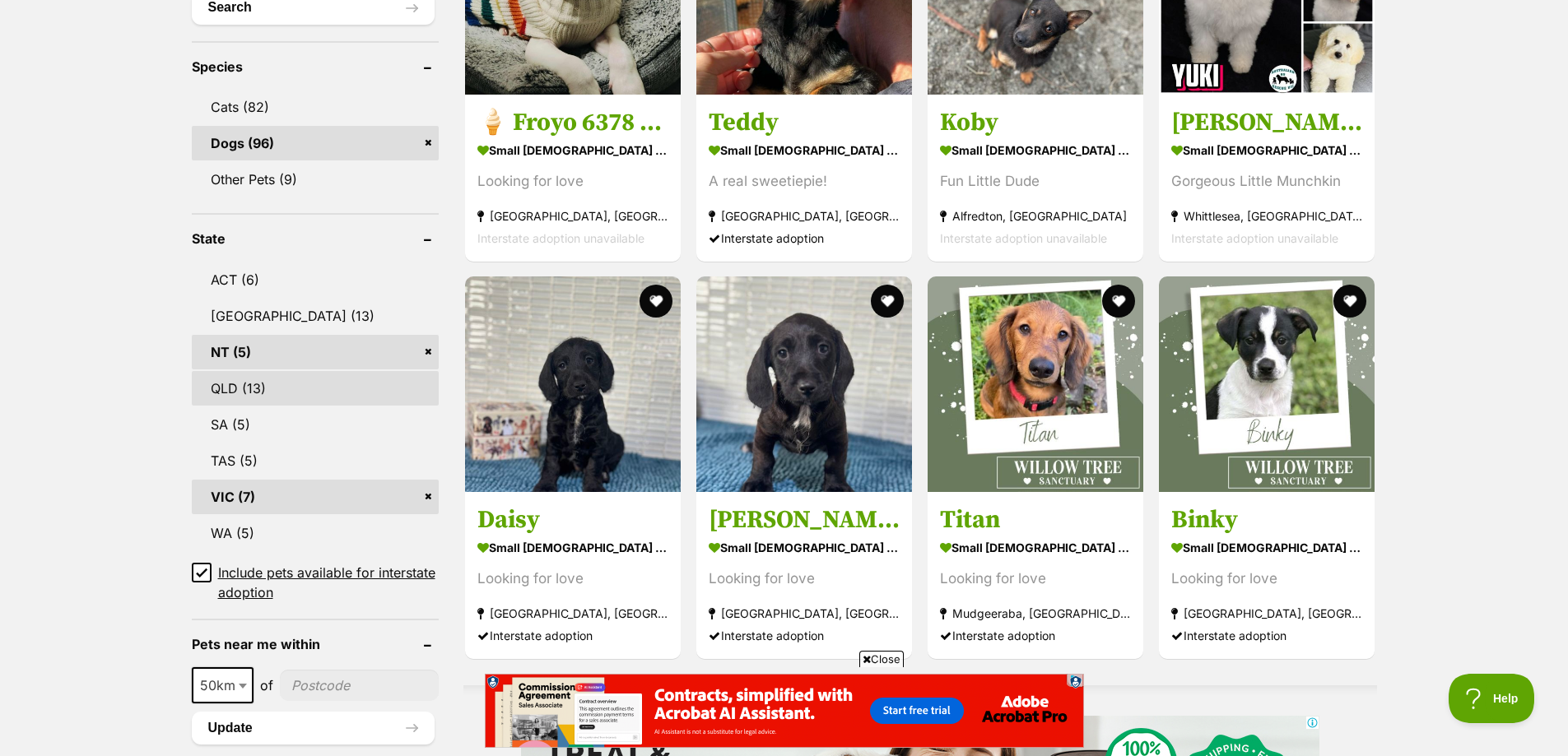
click at [257, 310] on link "[GEOGRAPHIC_DATA] (13)" at bounding box center [316, 316] width 247 height 34
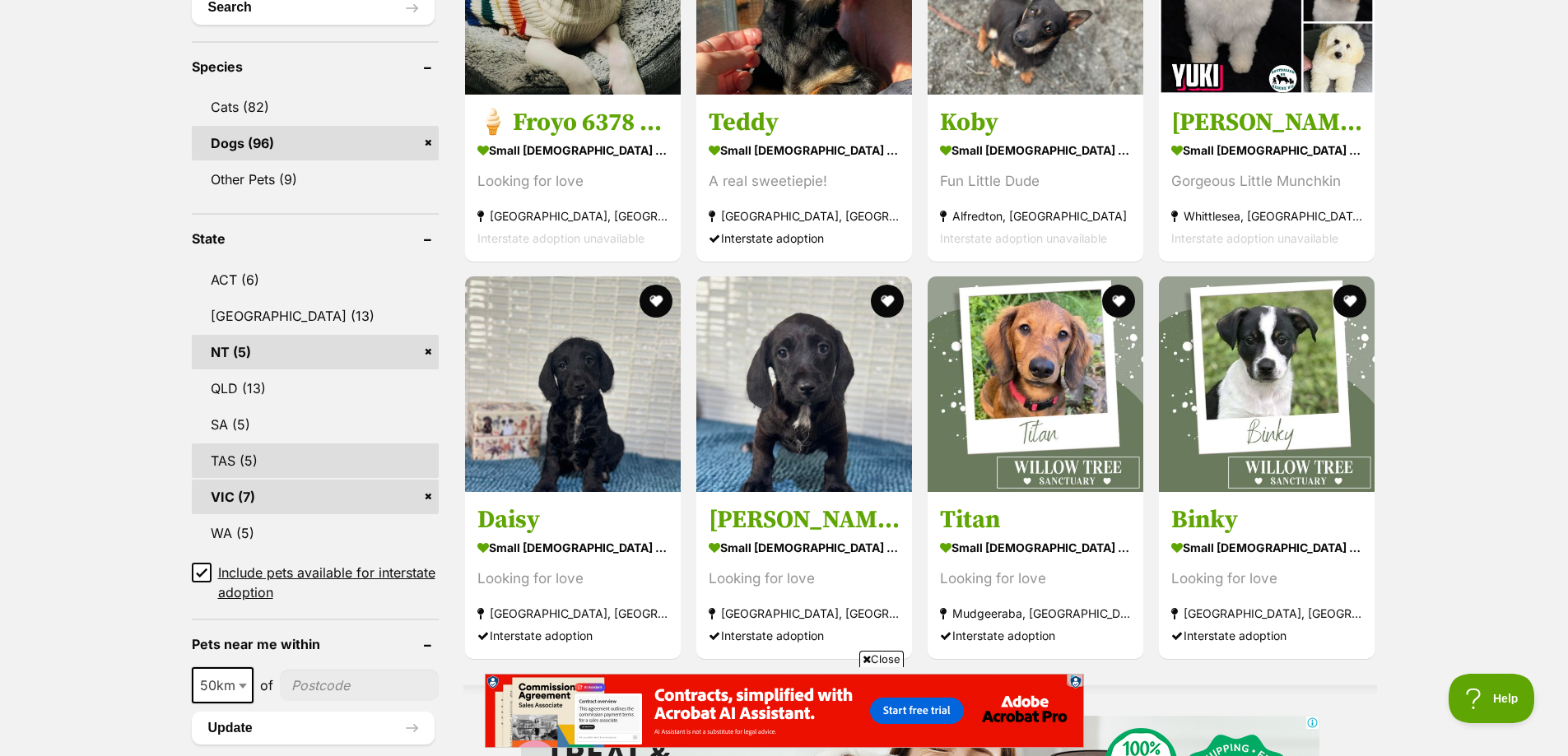
scroll to position [0, 0]
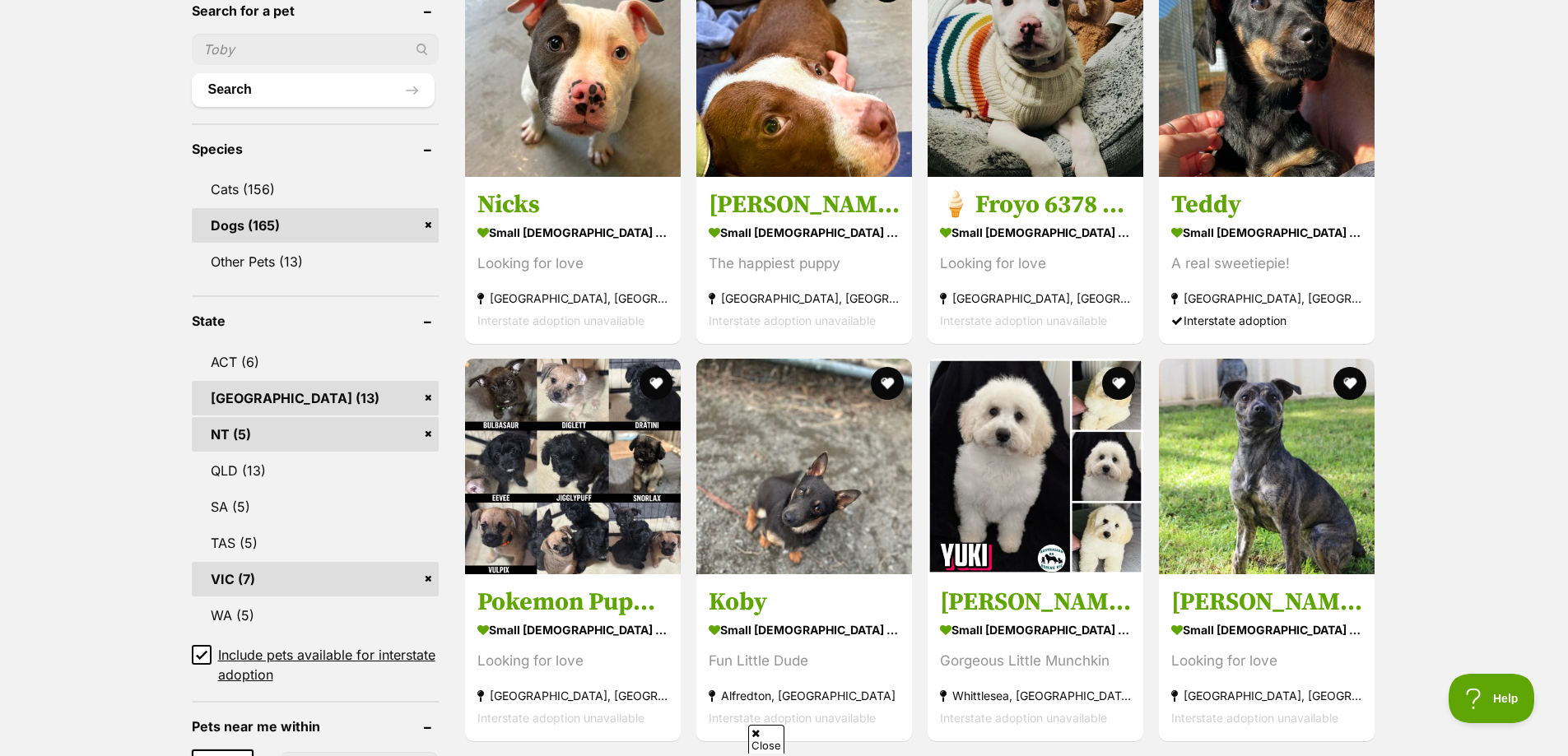
click at [425, 433] on link "NT (5)" at bounding box center [316, 435] width 247 height 34
click at [430, 394] on link "[GEOGRAPHIC_DATA] (13)" at bounding box center [316, 398] width 247 height 34
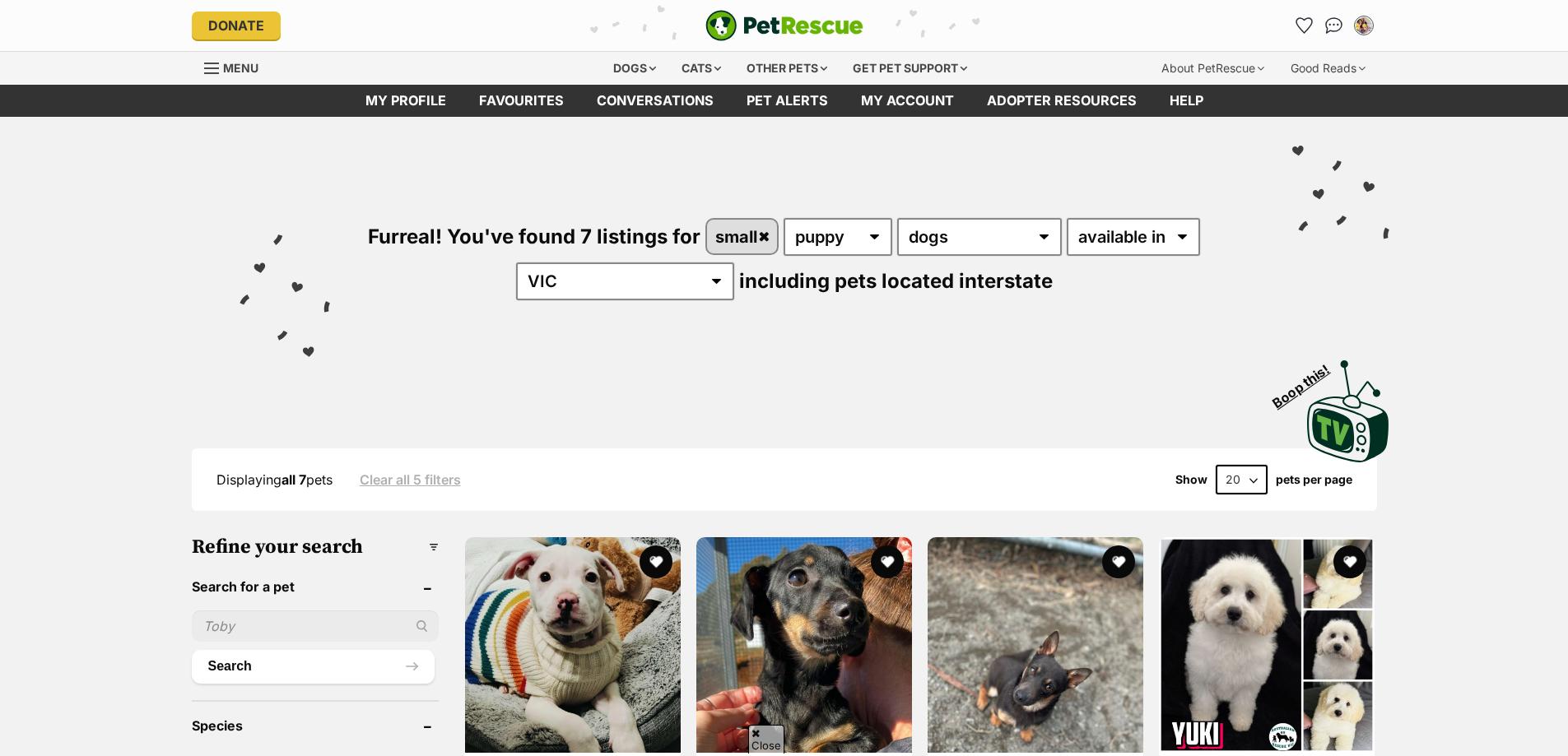
drag, startPoint x: 0, startPoint y: 0, endPoint x: 255, endPoint y: 459, distance: 525.1
click at [255, 611] on input "text" at bounding box center [316, 626] width 247 height 32
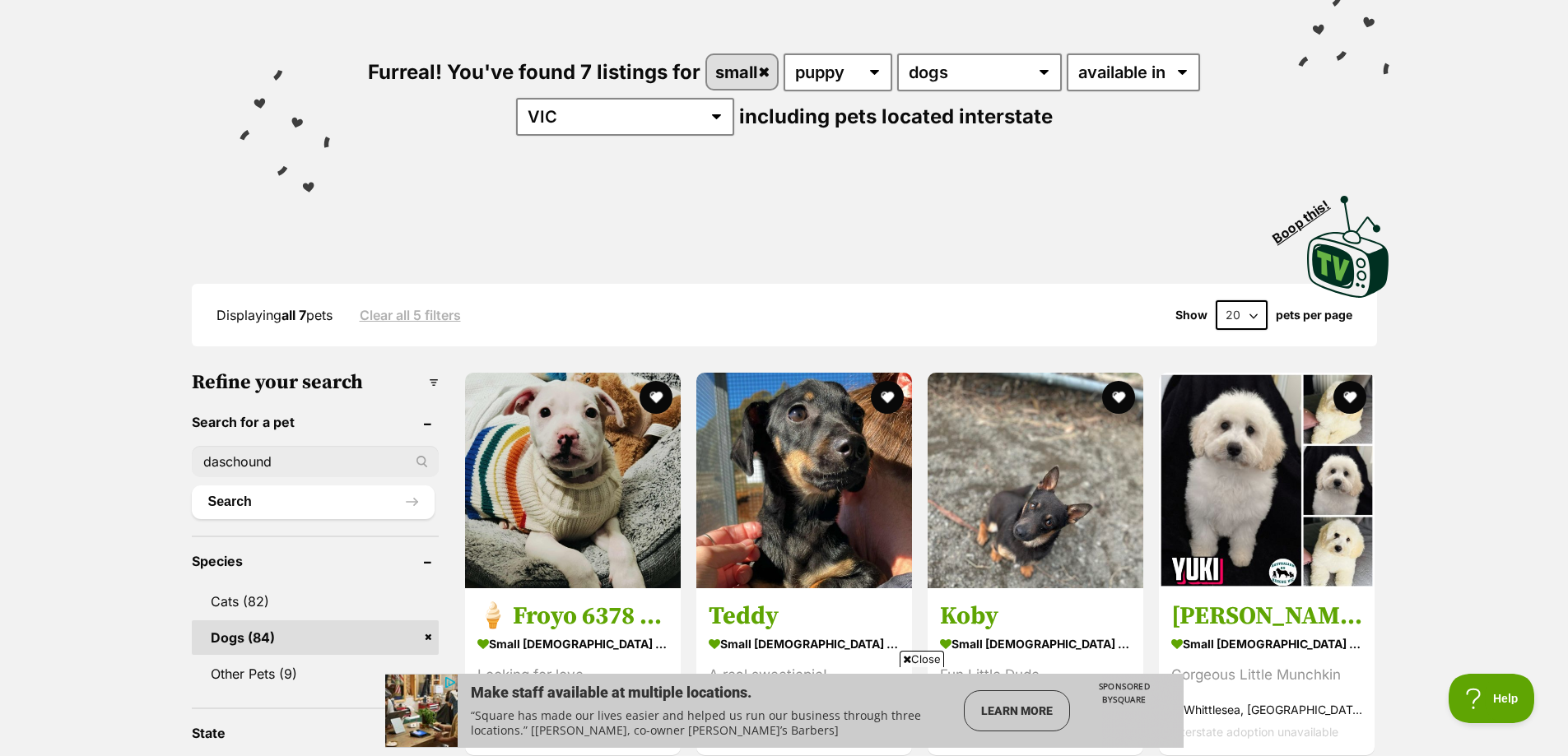
type input "daschound"
click at [192, 485] on button "Search" at bounding box center [313, 502] width 243 height 32
